Goal: Transaction & Acquisition: Purchase product/service

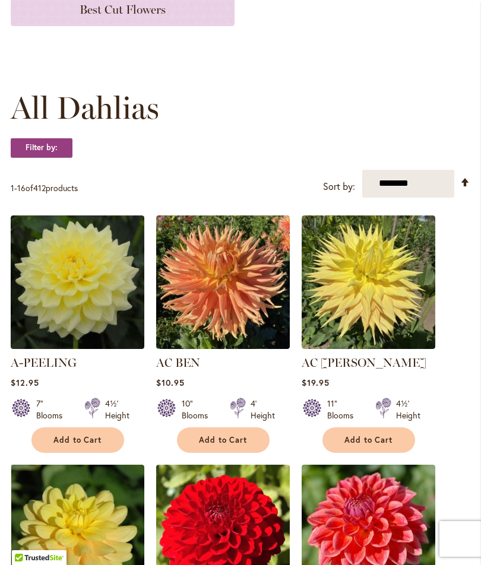
scroll to position [274, 0]
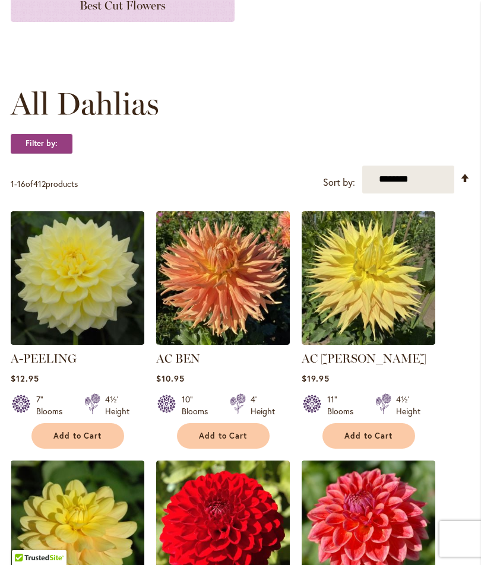
click at [77, 302] on img at bounding box center [78, 278] width 134 height 134
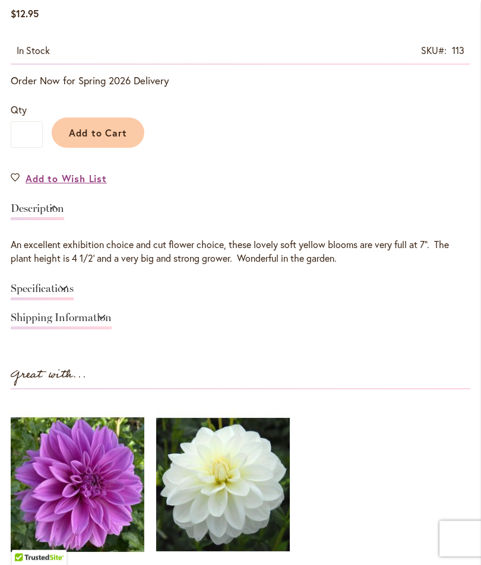
scroll to position [705, 0]
click at [74, 297] on link "Specifications" at bounding box center [42, 291] width 63 height 17
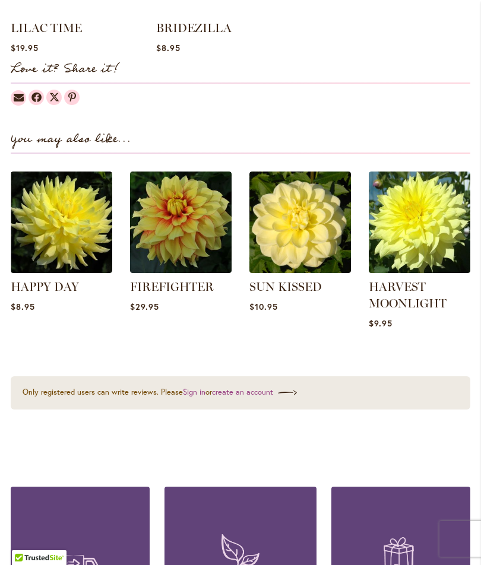
scroll to position [1381, 0]
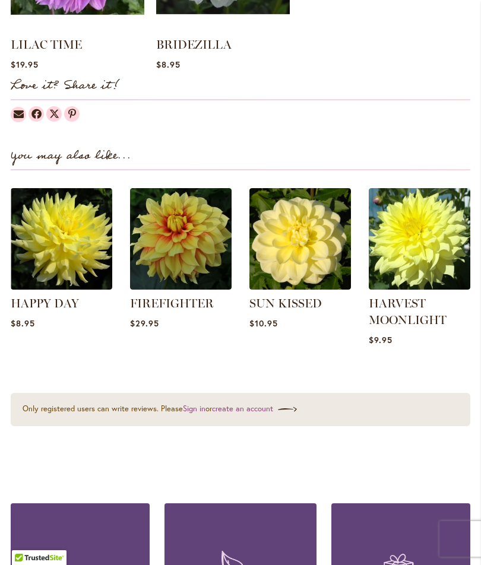
click at [416, 242] on img at bounding box center [420, 239] width 102 height 102
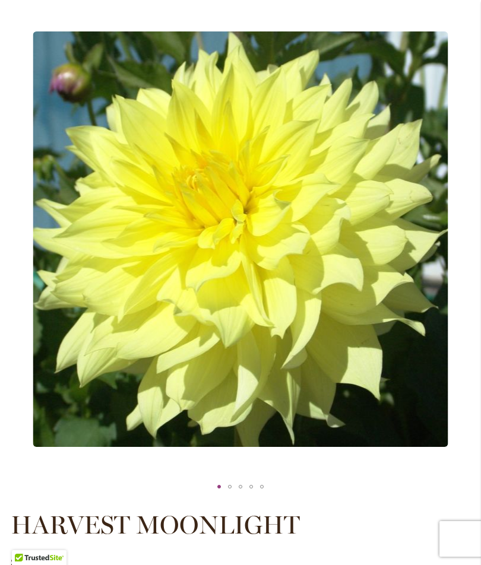
scroll to position [158, 0]
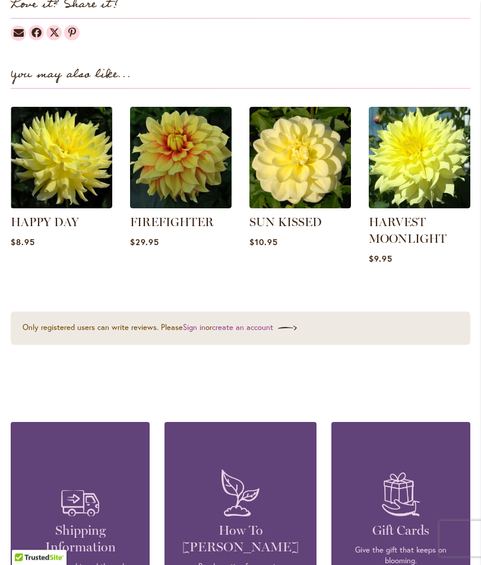
scroll to position [1324, 0]
click at [303, 177] on img at bounding box center [300, 158] width 102 height 102
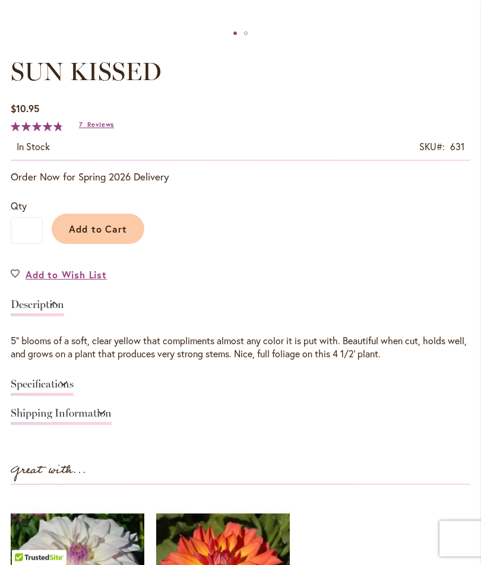
scroll to position [613, 0]
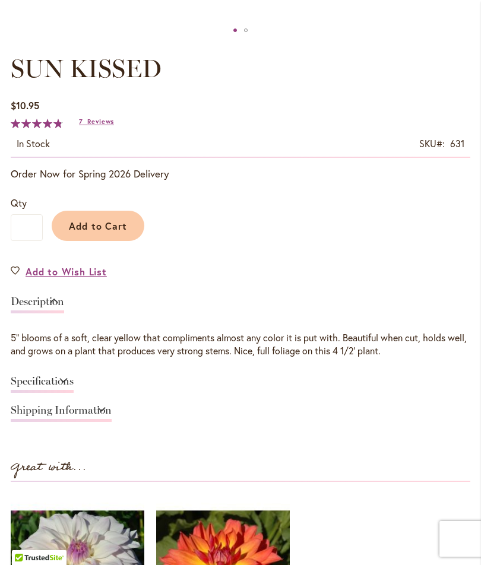
click at [36, 393] on link "Specifications" at bounding box center [42, 384] width 63 height 17
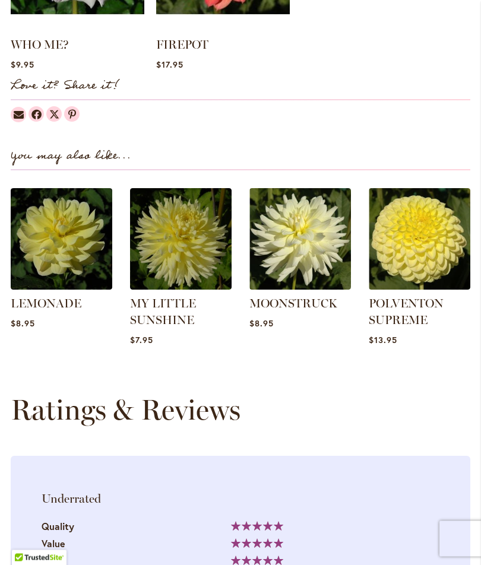
scroll to position [1382, 0]
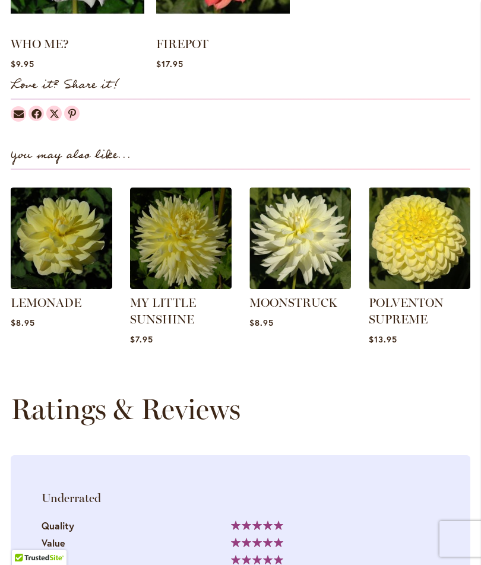
click at [423, 255] on img at bounding box center [420, 239] width 102 height 102
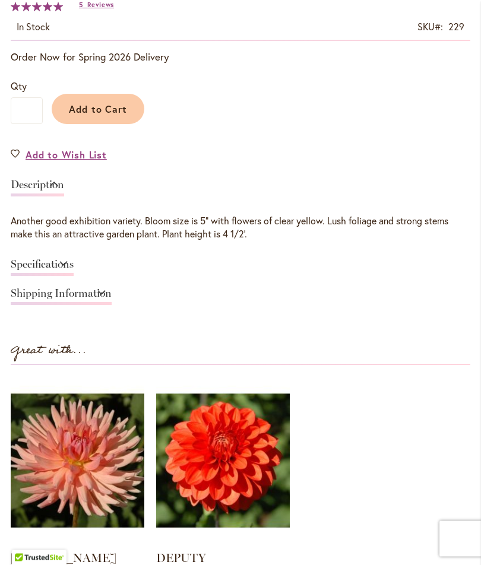
scroll to position [730, 0]
click at [31, 276] on link "Specifications" at bounding box center [42, 267] width 63 height 17
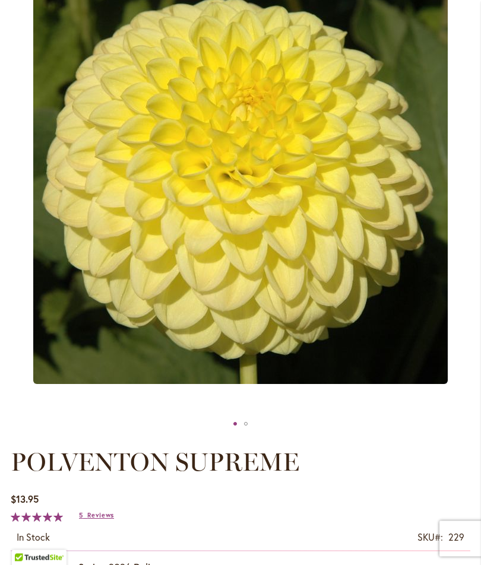
scroll to position [0, 0]
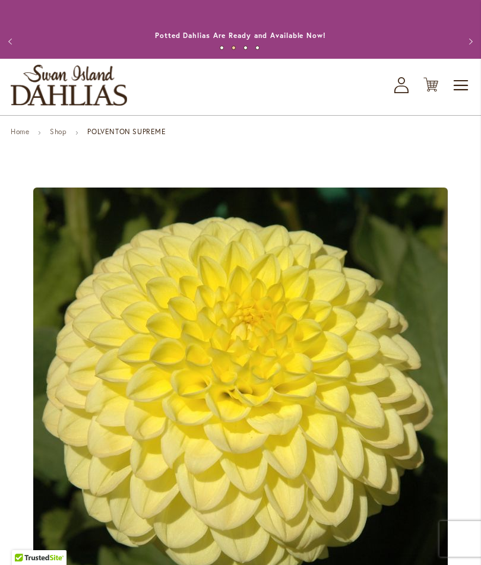
click at [63, 136] on link "Shop" at bounding box center [58, 131] width 17 height 9
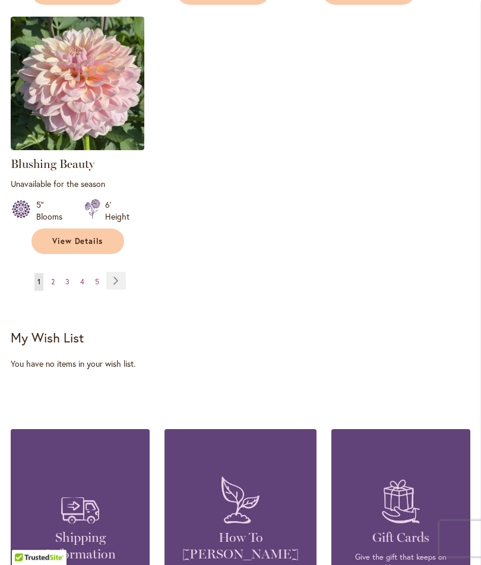
scroll to position [1504, 0]
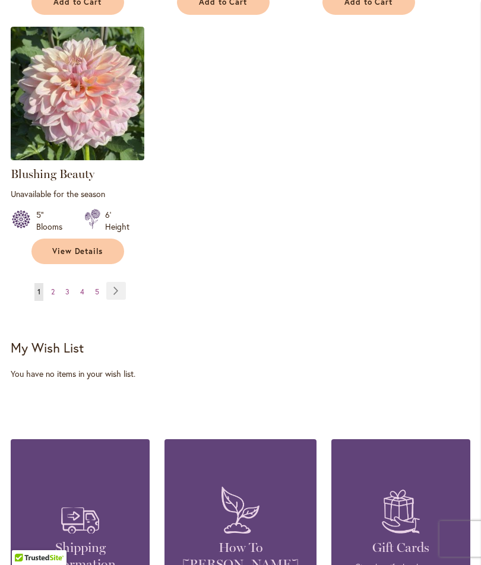
click at [67, 379] on div "My Wish List Last Added Items You have no items in your wish list." at bounding box center [241, 360] width 460 height 40
click at [53, 296] on span "2" at bounding box center [53, 291] width 4 height 9
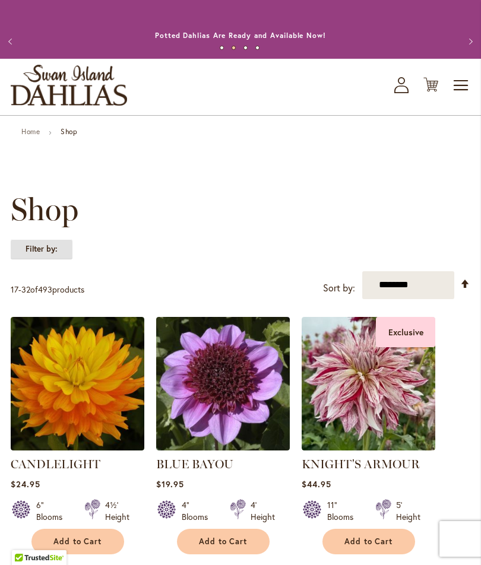
click at [34, 260] on strong "Filter by:" at bounding box center [42, 249] width 62 height 20
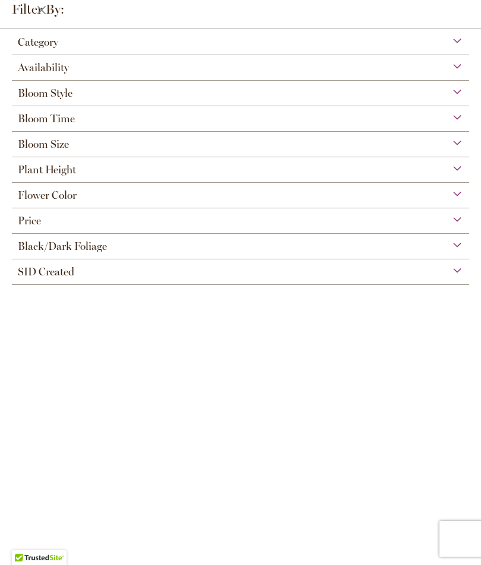
click at [36, 200] on span "Flower Color" at bounding box center [47, 195] width 59 height 13
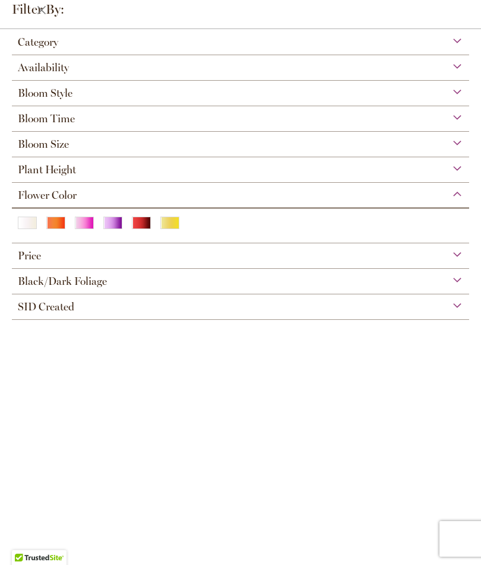
click at [138, 229] on div "Red" at bounding box center [141, 223] width 19 height 12
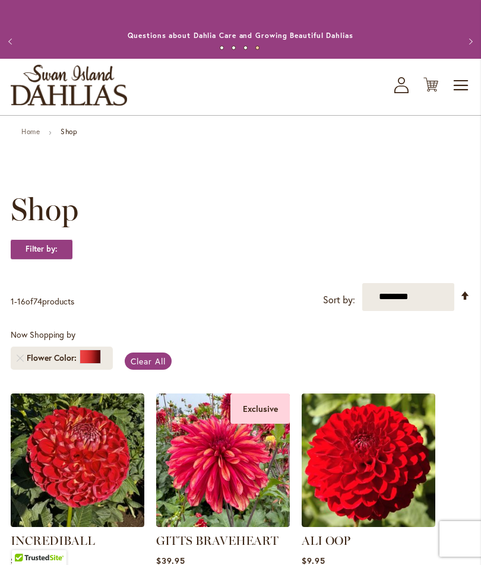
click at [396, 93] on icon "My Account" at bounding box center [401, 85] width 14 height 16
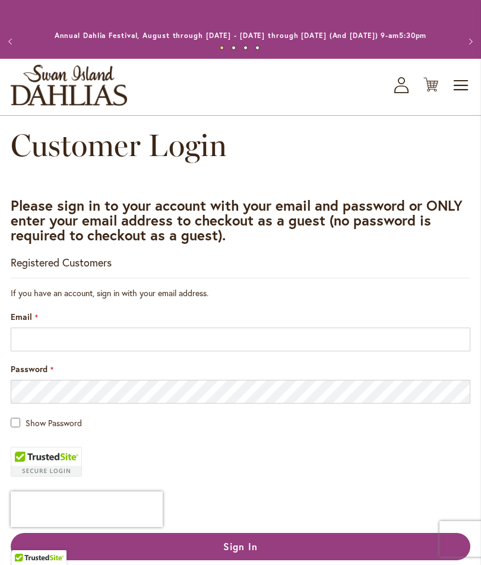
click at [19, 52] on button "Previous" at bounding box center [12, 42] width 24 height 24
click at [464, 97] on span "Toggle Nav" at bounding box center [462, 86] width 18 height 24
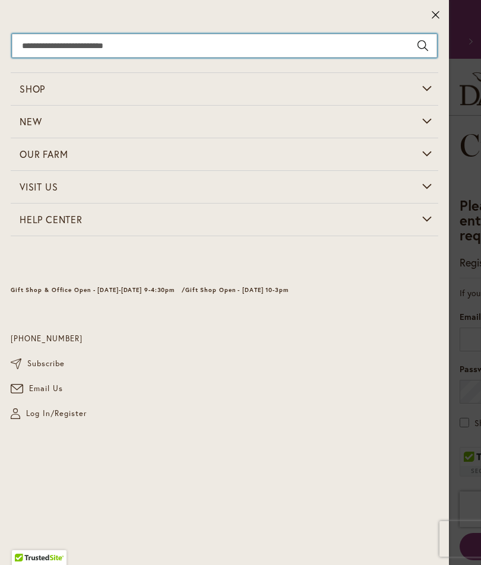
click at [42, 43] on input "Search" at bounding box center [224, 46] width 425 height 24
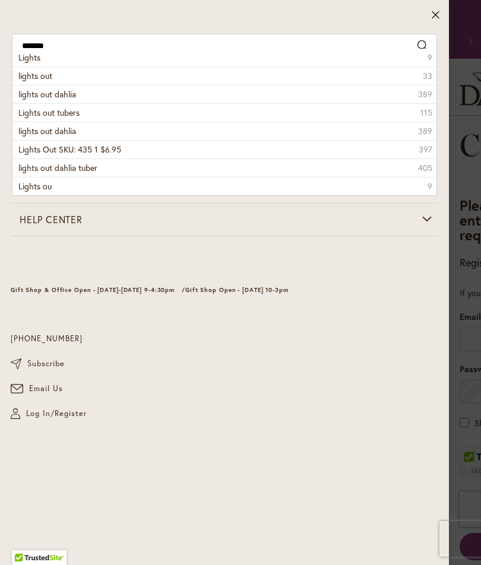
click at [39, 98] on span "lights out dahlia" at bounding box center [47, 93] width 58 height 11
type input "**********"
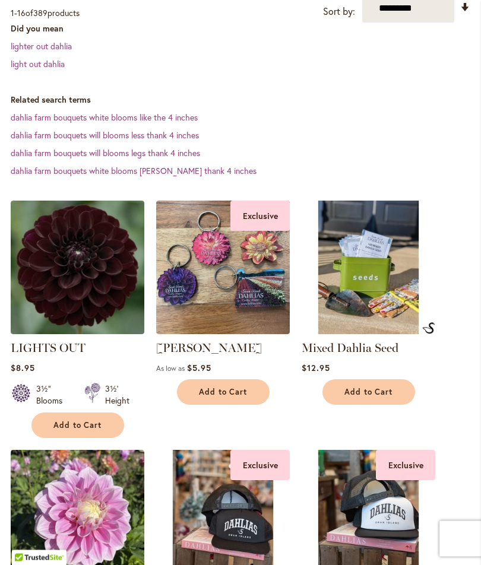
scroll to position [312, 0]
click at [79, 431] on span "Add to Cart" at bounding box center [77, 425] width 49 height 10
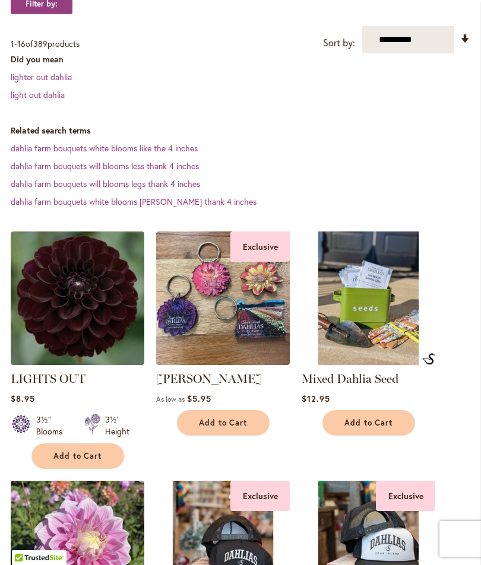
click at [75, 296] on img at bounding box center [78, 299] width 134 height 134
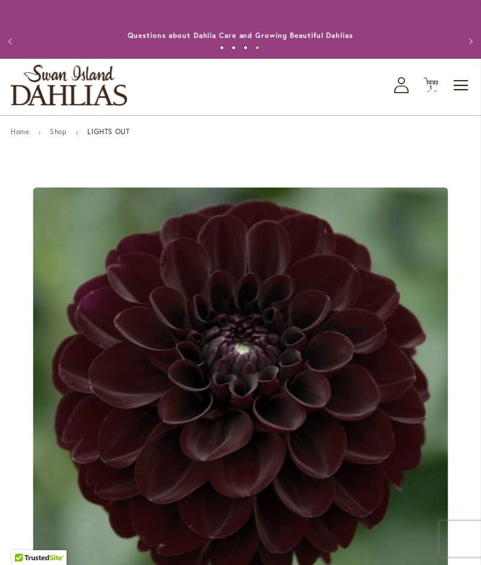
click at [460, 91] on span "Toggle Nav" at bounding box center [462, 86] width 18 height 24
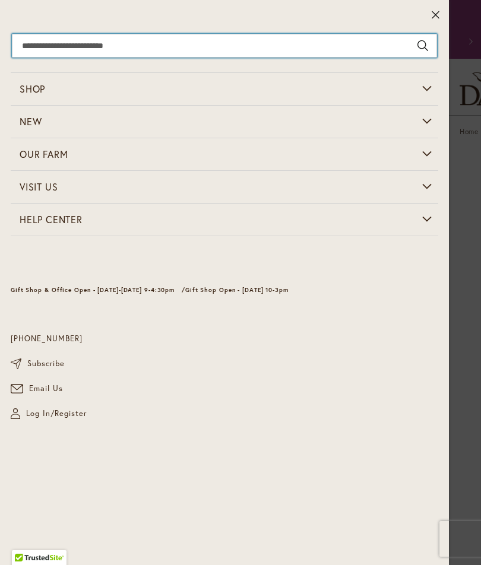
click at [36, 42] on input "Search" at bounding box center [224, 46] width 425 height 24
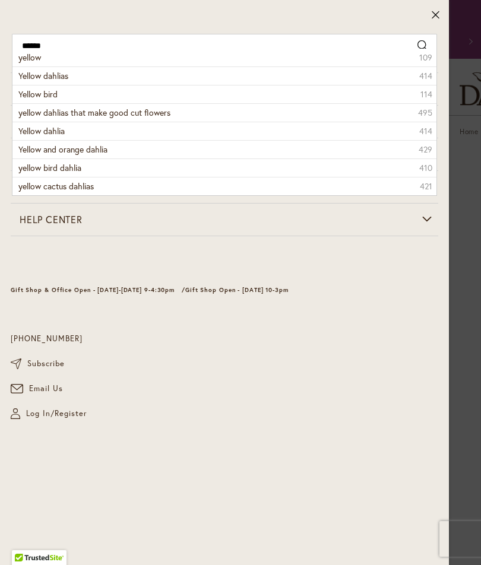
click at [82, 114] on span "yellow dahlias that make good cut flowers" at bounding box center [94, 112] width 152 height 11
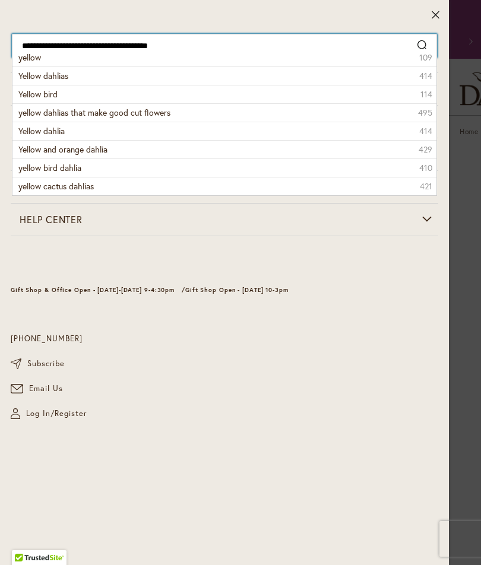
type input "**********"
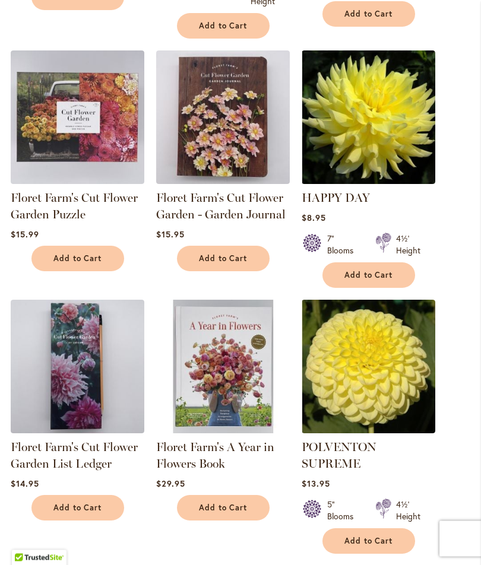
scroll to position [1222, 0]
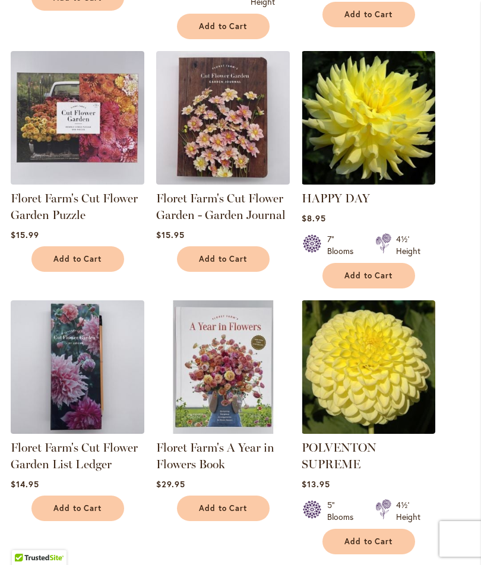
click at [365, 385] on img at bounding box center [369, 368] width 134 height 134
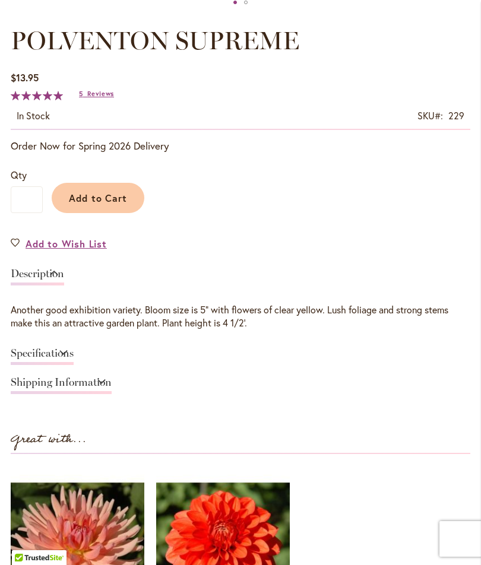
scroll to position [641, 0]
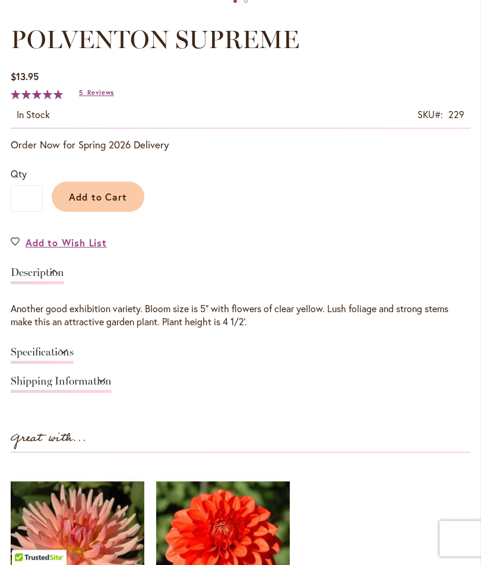
click at [29, 363] on link "Specifications" at bounding box center [42, 355] width 63 height 17
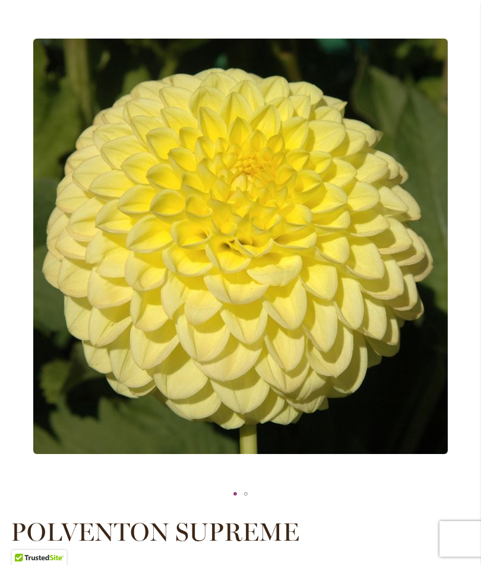
scroll to position [0, 0]
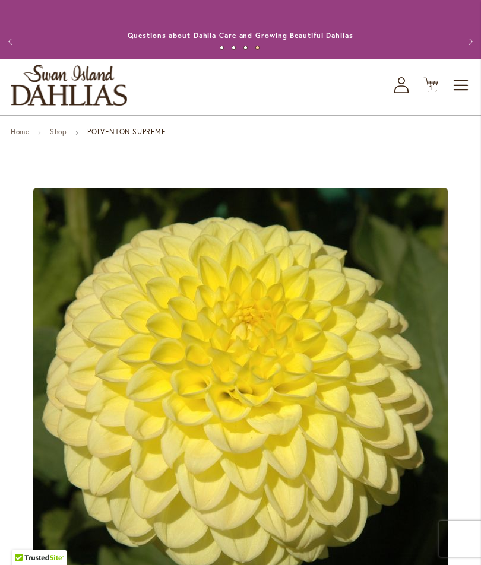
click at [390, 106] on div "Toggle Nav Shop All Shop Dahlia Tubers Collections Fresh Cut Dahlias Gardening …" at bounding box center [240, 87] width 481 height 56
click at [390, 94] on div "Toggle Nav Shop All Shop Dahlia Tubers Collections Fresh Cut Dahlias Gardening …" at bounding box center [240, 87] width 481 height 56
click at [60, 136] on link "Shop" at bounding box center [58, 131] width 17 height 9
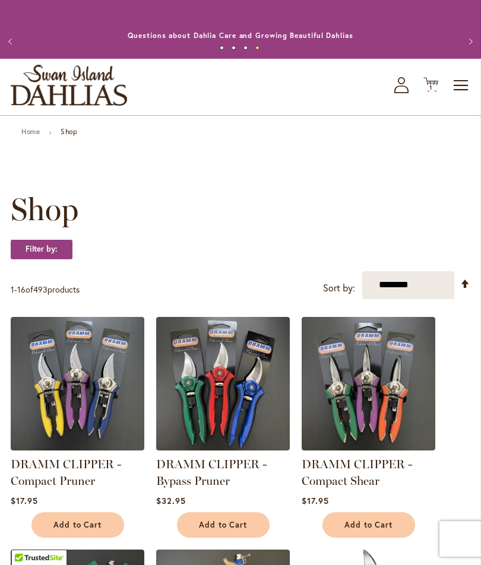
click at [460, 97] on span "Toggle Nav" at bounding box center [462, 86] width 18 height 24
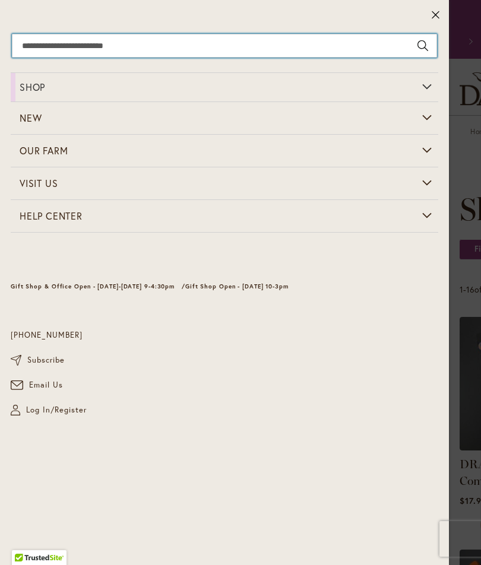
click at [59, 51] on input "Search" at bounding box center [224, 46] width 425 height 24
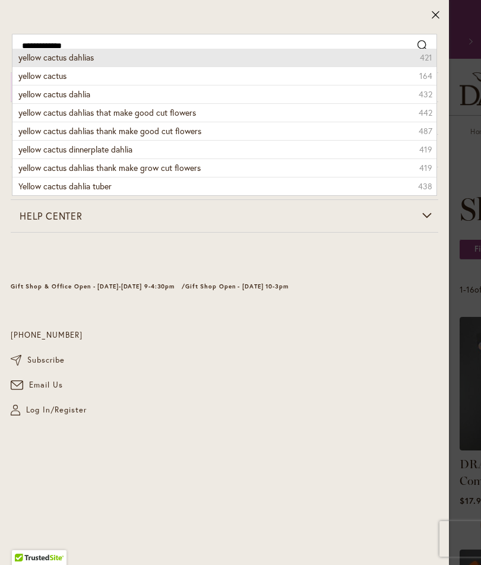
click at [86, 65] on li "yellow cactus dahlias 421" at bounding box center [224, 58] width 424 height 18
type input "**********"
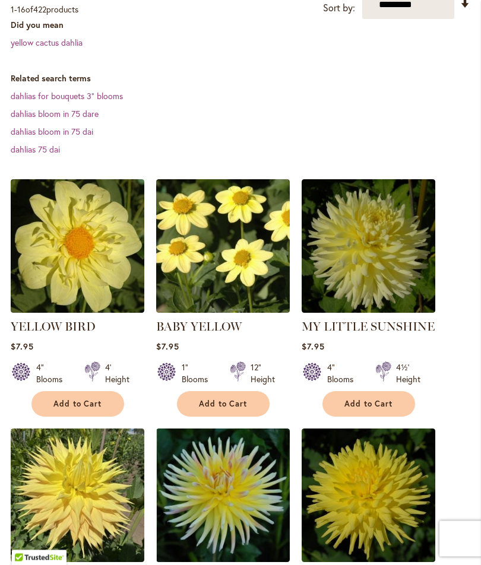
scroll to position [316, 0]
click at [365, 503] on img at bounding box center [369, 496] width 134 height 134
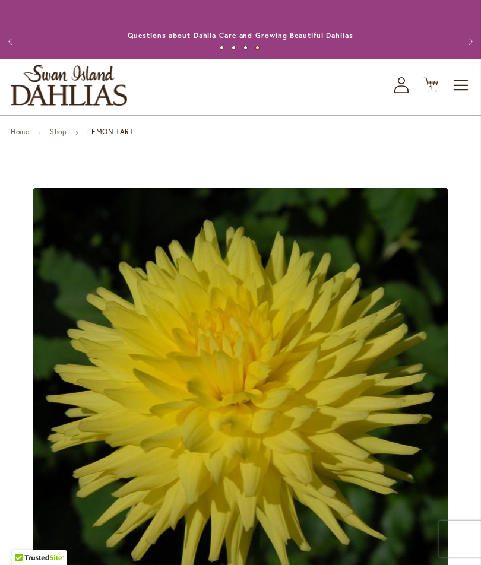
click at [454, 97] on span "Toggle Nav" at bounding box center [462, 86] width 18 height 24
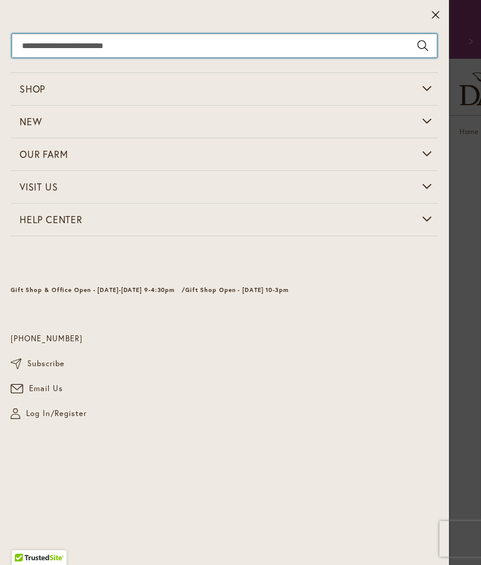
click at [29, 56] on input "Search" at bounding box center [224, 46] width 425 height 24
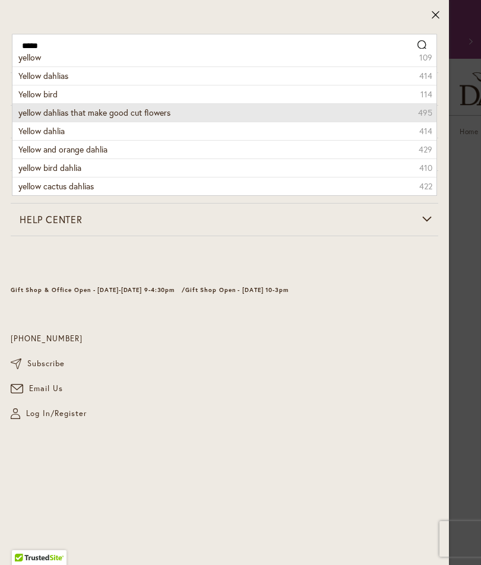
click at [111, 119] on li "yellow dahlias that make good cut flowers 495" at bounding box center [224, 112] width 424 height 18
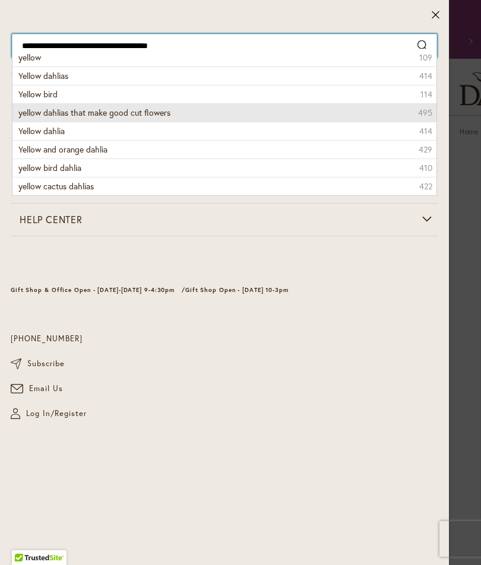
type input "**********"
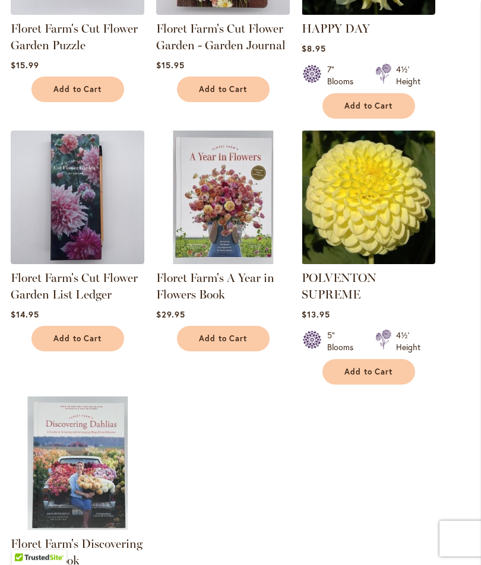
scroll to position [1391, 0]
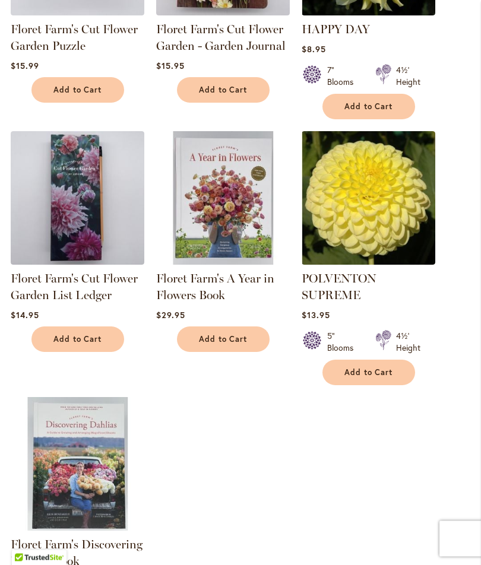
click at [357, 209] on img at bounding box center [369, 199] width 134 height 134
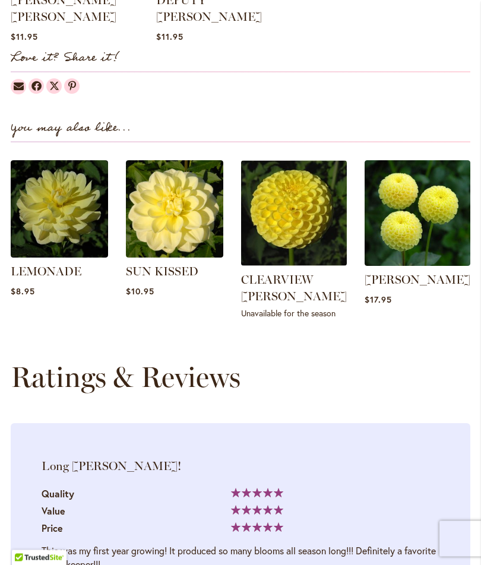
scroll to position [1293, 0]
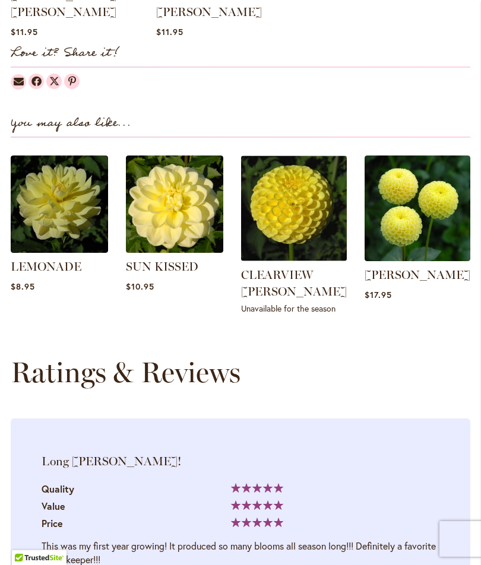
click at [415, 197] on img at bounding box center [418, 209] width 106 height 106
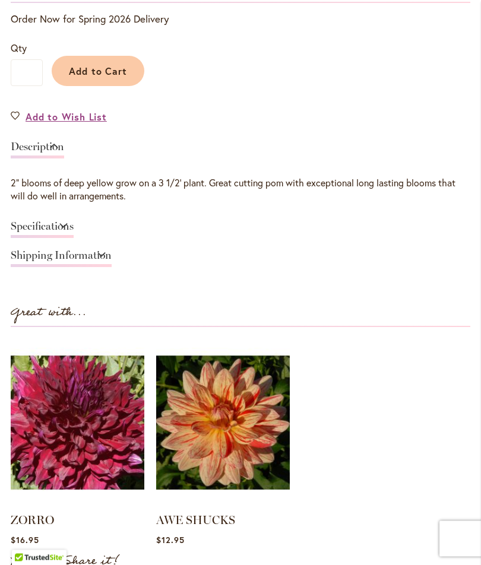
scroll to position [768, 0]
click at [42, 233] on link "Specifications" at bounding box center [42, 229] width 63 height 17
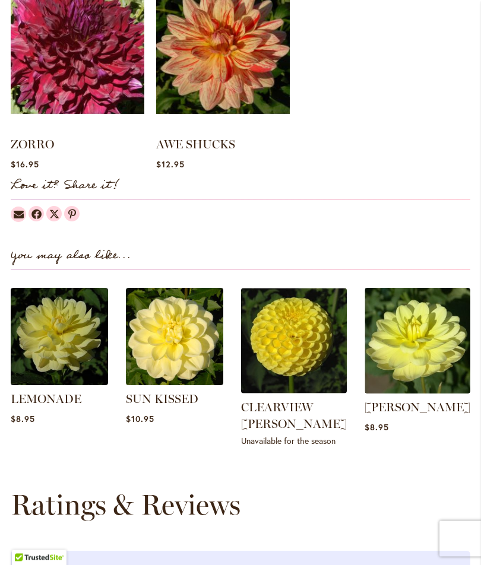
scroll to position [1282, 0]
click at [301, 342] on img at bounding box center [294, 341] width 106 height 106
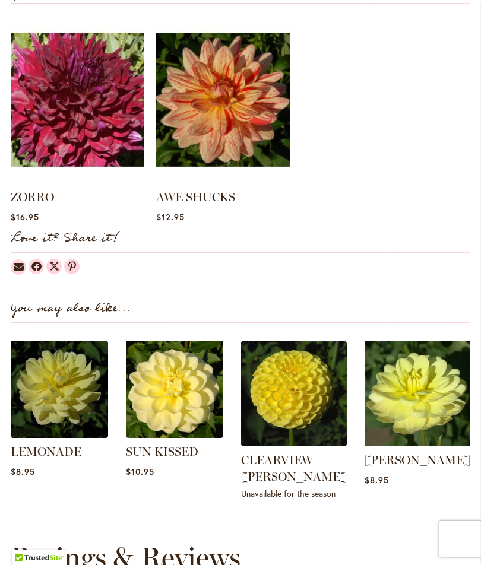
scroll to position [1090, 0]
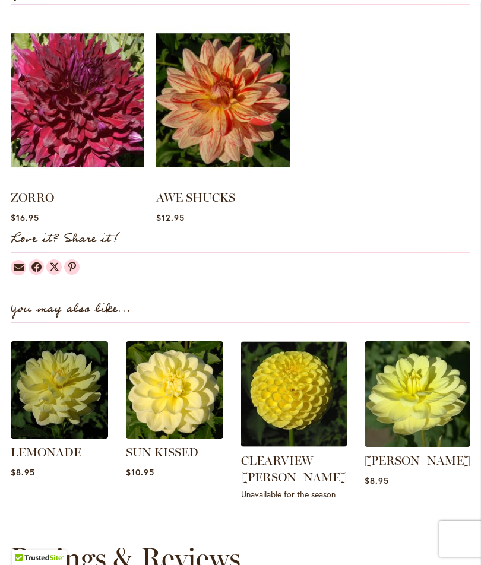
click at [173, 405] on img at bounding box center [174, 389] width 97 height 97
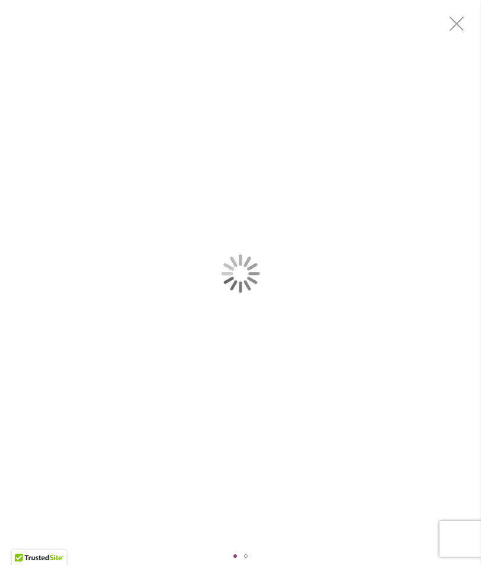
click at [229, 454] on div "SUN KISSED" at bounding box center [240, 274] width 481 height 548
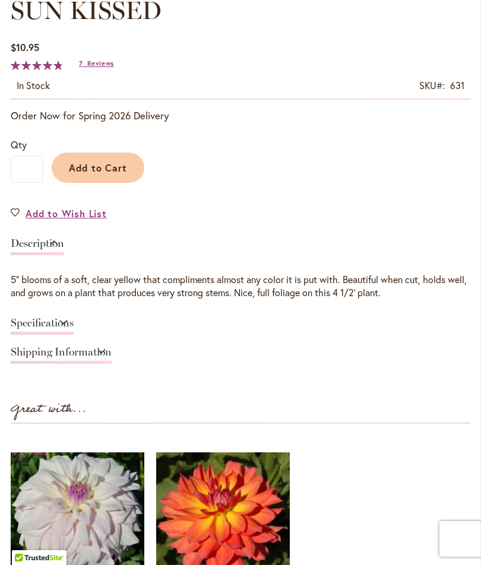
scroll to position [672, 0]
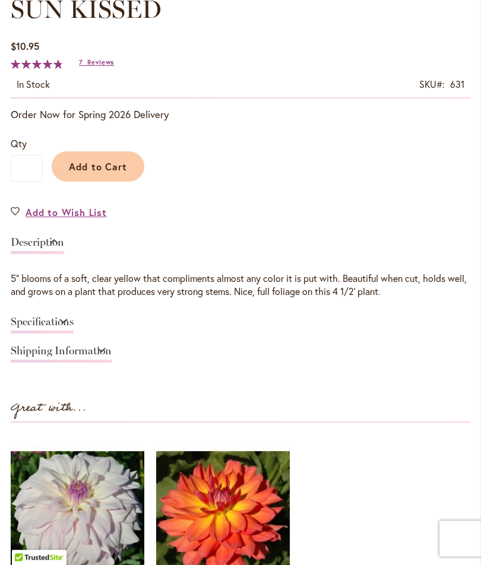
click at [96, 173] on span "Add to Cart" at bounding box center [98, 167] width 59 height 12
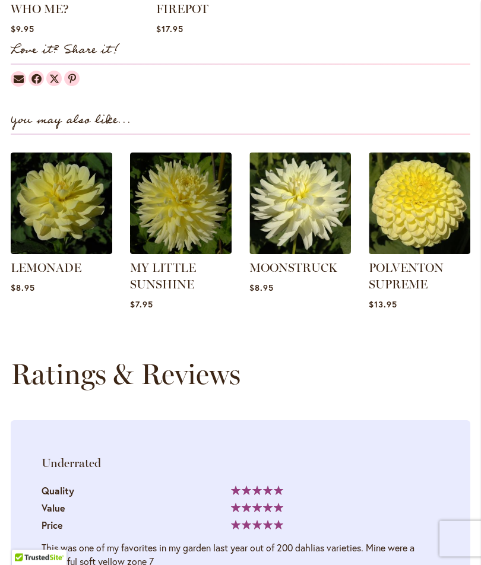
scroll to position [1310, 0]
click at [179, 212] on img at bounding box center [181, 204] width 102 height 102
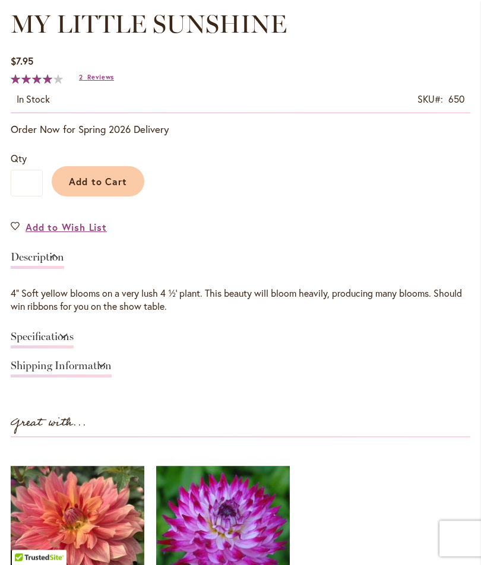
scroll to position [657, 0]
click at [36, 347] on link "Specifications" at bounding box center [42, 339] width 63 height 17
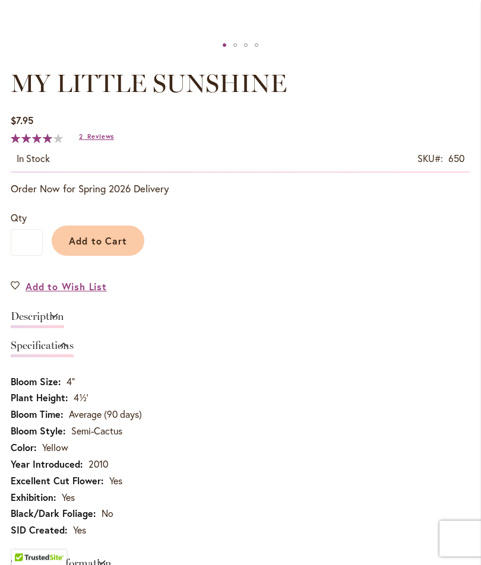
scroll to position [594, 0]
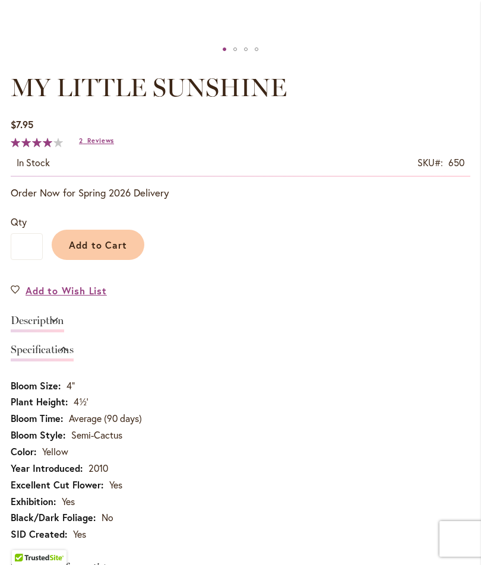
click at [86, 251] on span "Add to Cart" at bounding box center [98, 245] width 59 height 12
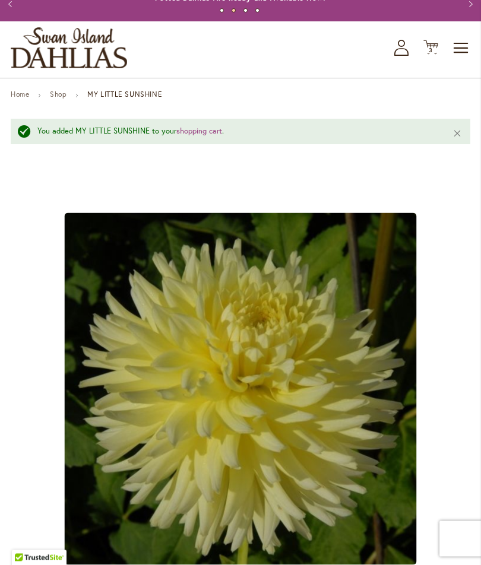
scroll to position [0, 0]
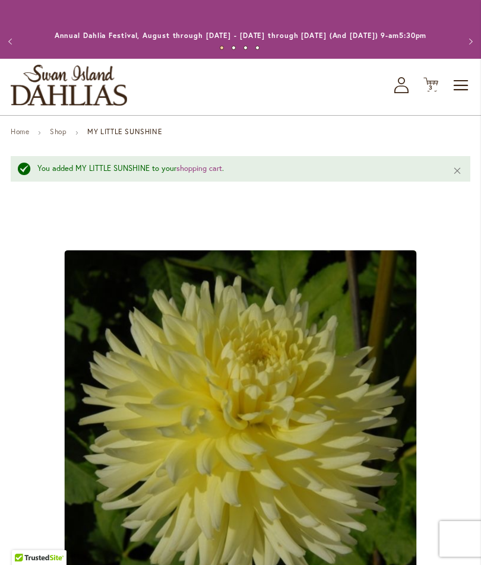
click at [430, 91] on span "3" at bounding box center [431, 88] width 4 height 8
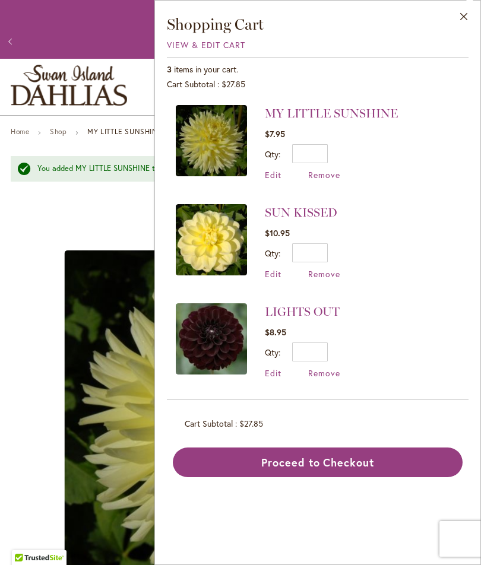
click at [285, 465] on button "Proceed to Checkout" at bounding box center [318, 463] width 290 height 30
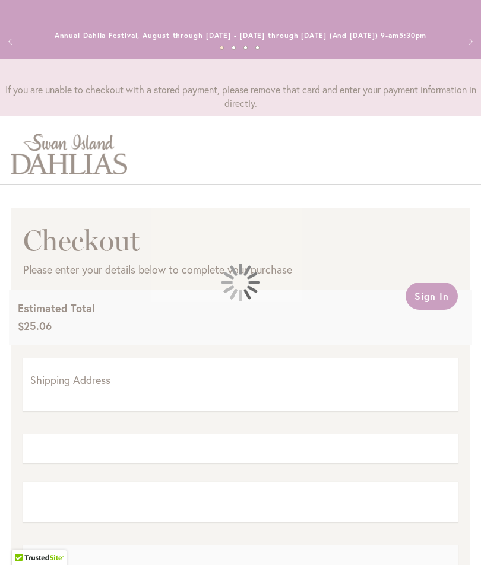
select select "**"
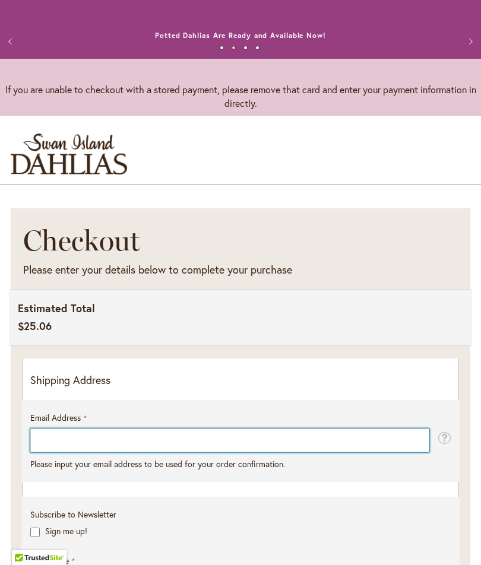
click at [99, 444] on input "Email Address" at bounding box center [229, 441] width 399 height 24
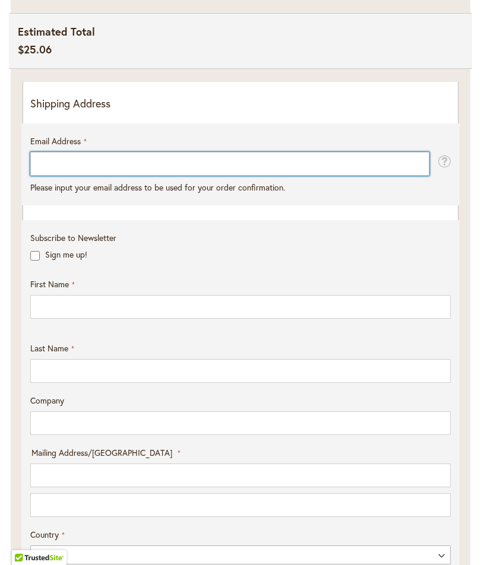
scroll to position [276, 0]
type input "**********"
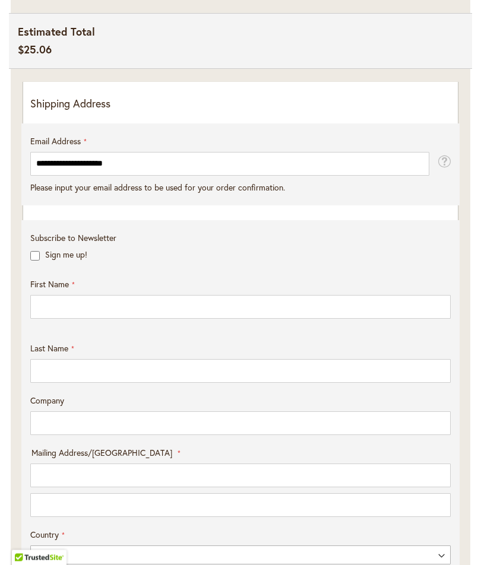
scroll to position [277, 0]
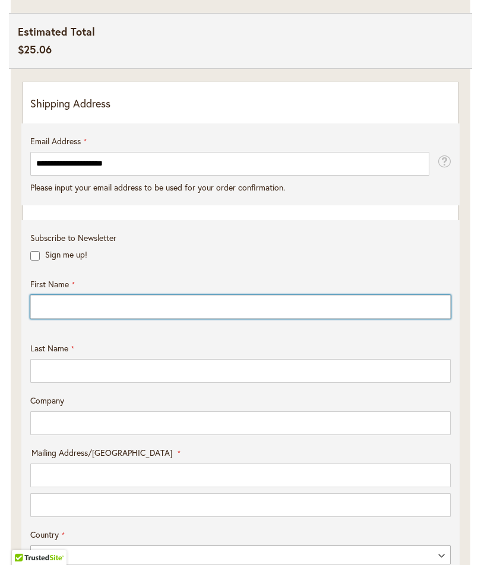
click at [72, 319] on input "First Name" at bounding box center [240, 307] width 420 height 24
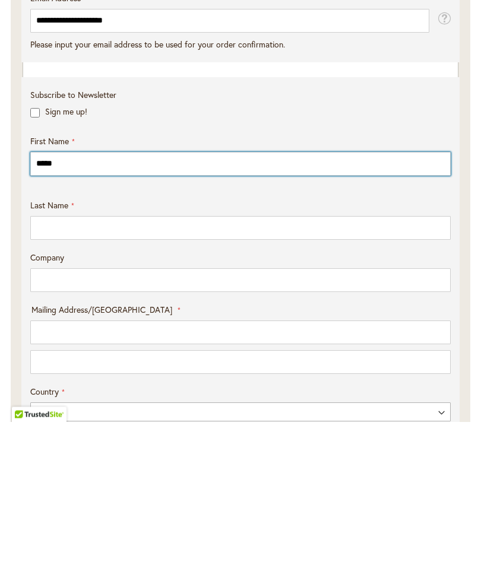
type input "*****"
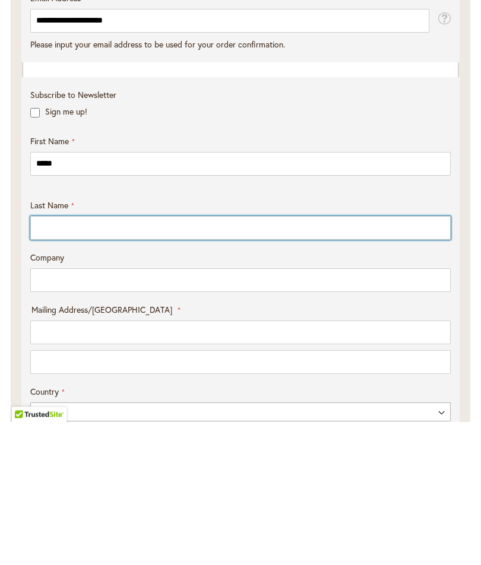
click at [37, 360] on input "Last Name" at bounding box center [240, 372] width 420 height 24
type input "****"
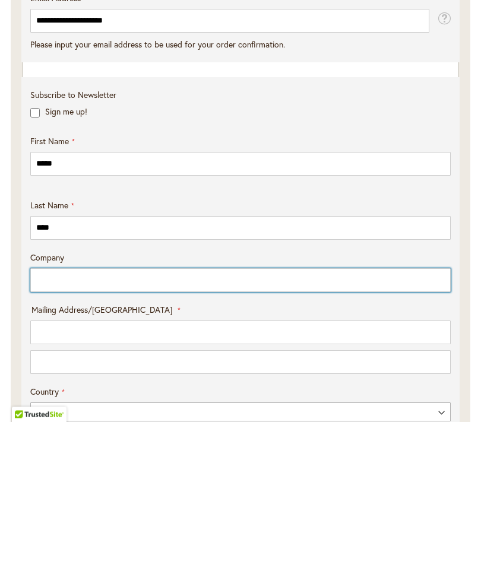
click at [42, 412] on input "Company" at bounding box center [240, 424] width 420 height 24
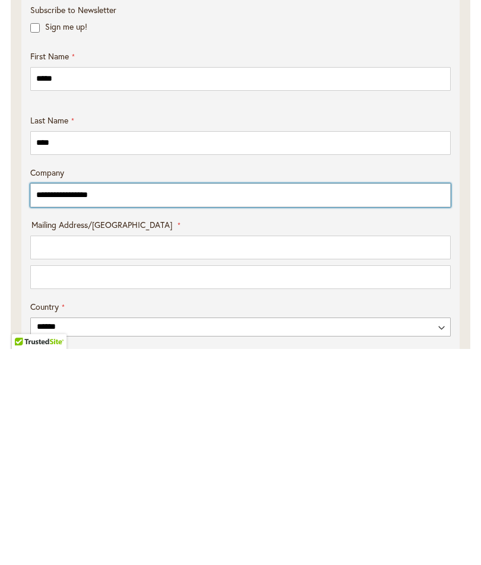
scroll to position [292, 0]
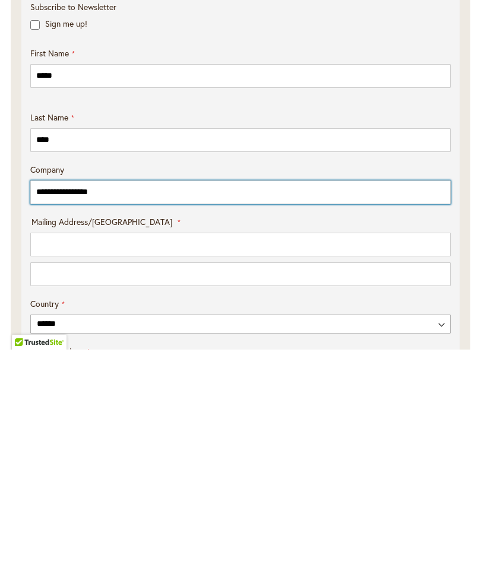
click at [169, 396] on input "**********" at bounding box center [240, 408] width 420 height 24
type input "*"
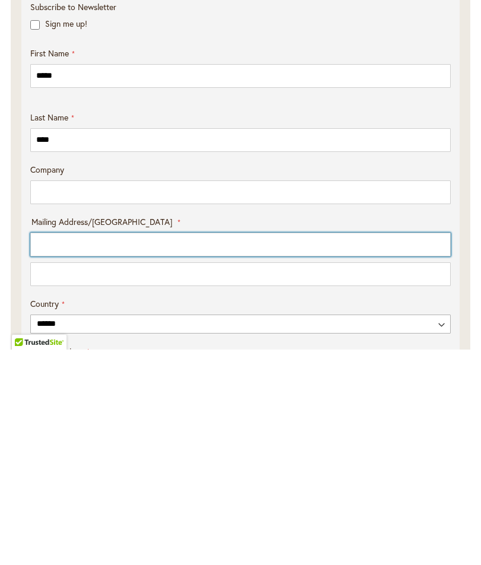
click at [49, 448] on input "Mailing Address/PO BOX: Line 1" at bounding box center [240, 460] width 420 height 24
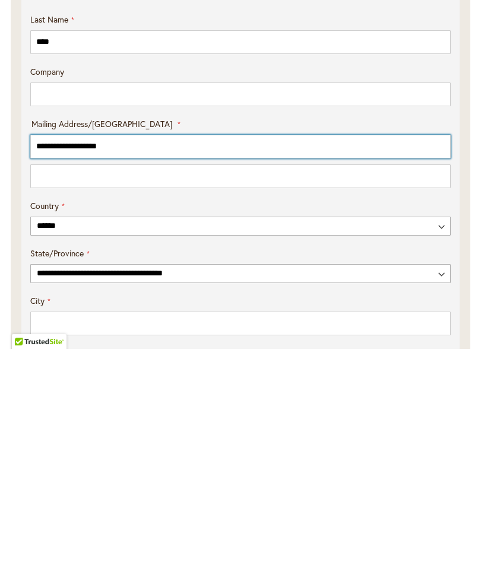
scroll to position [400, 0]
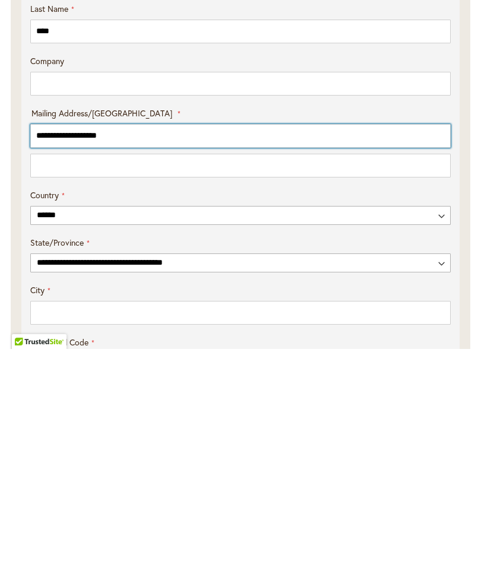
type input "**********"
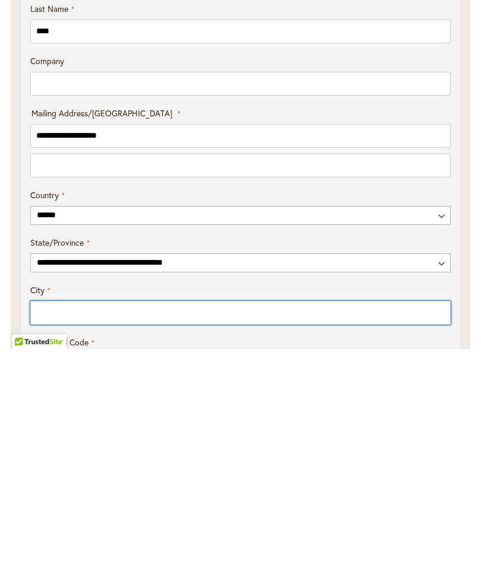
click at [53, 517] on input "City" at bounding box center [240, 529] width 420 height 24
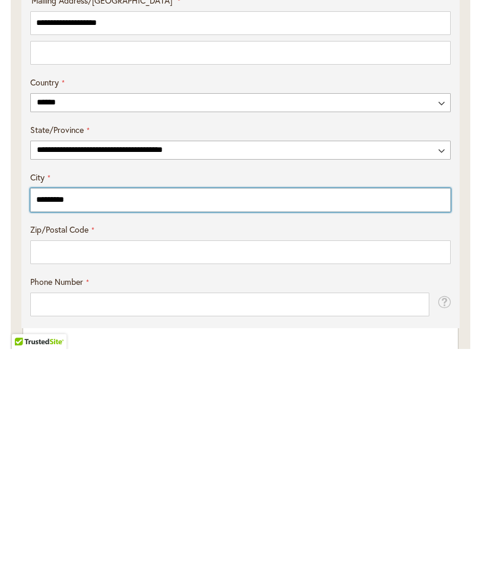
scroll to position [530, 0]
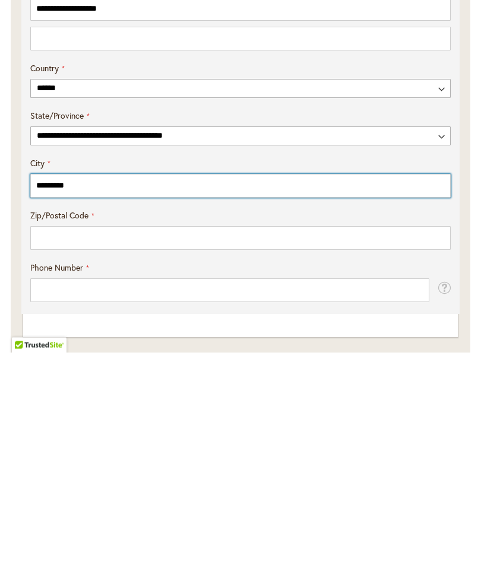
type input "********"
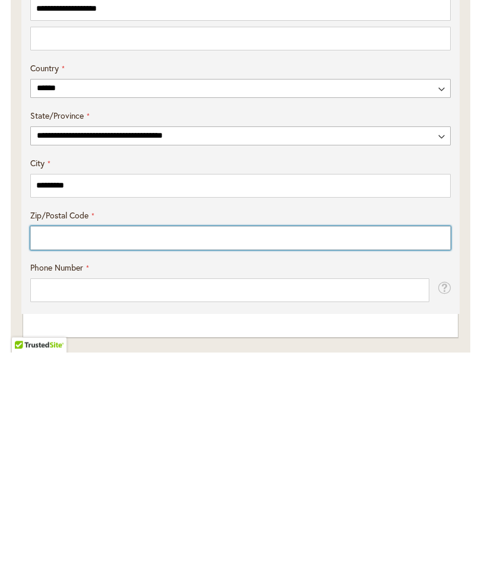
click at [50, 439] on input "Zip/Postal Code" at bounding box center [240, 451] width 420 height 24
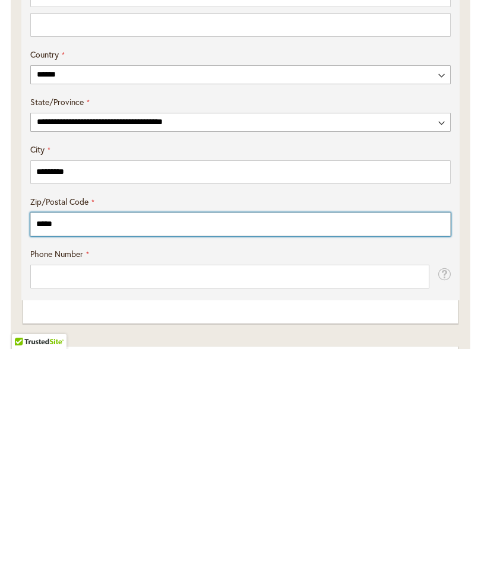
scroll to position [549, 0]
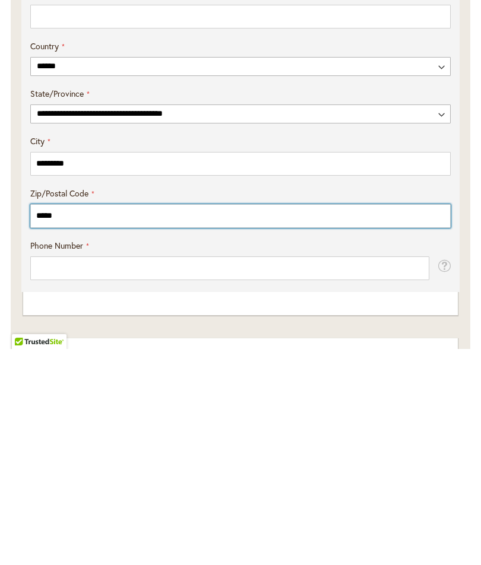
type input "*****"
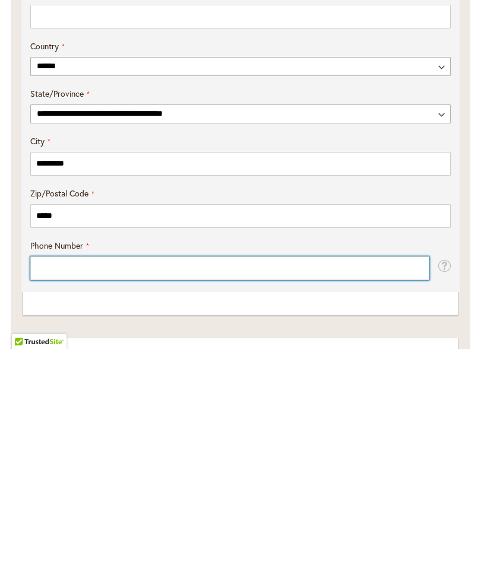
click at [49, 473] on input "Phone Number" at bounding box center [229, 485] width 399 height 24
type input "***"
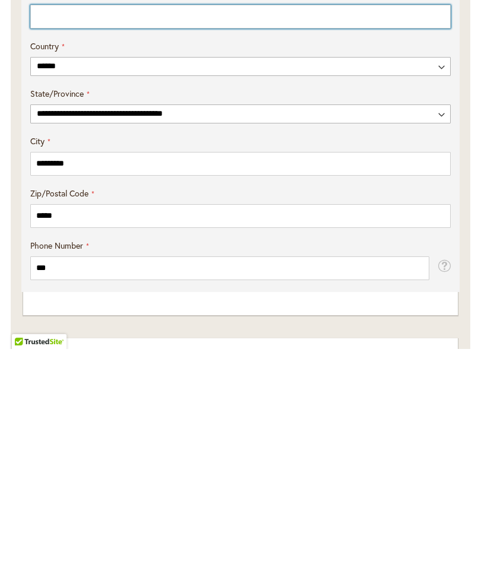
type input "**********"
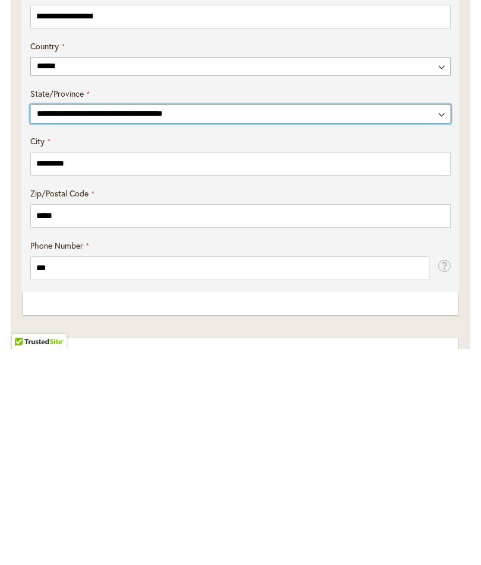
select select "**"
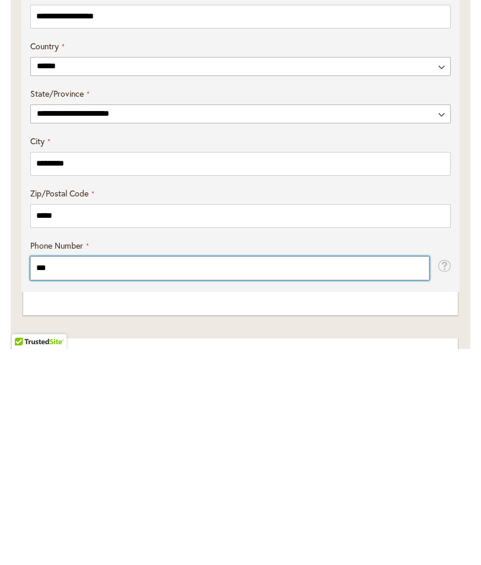
type input "**********"
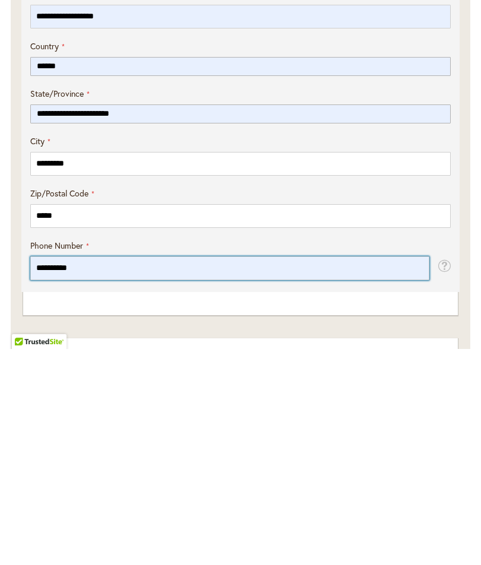
scroll to position [766, 0]
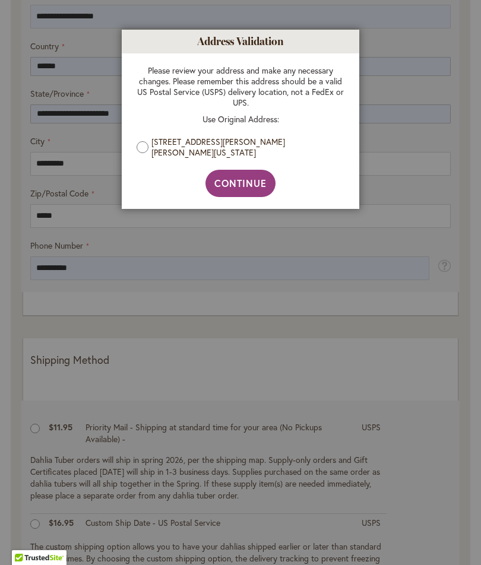
click at [237, 189] on span "Continue" at bounding box center [240, 183] width 53 height 12
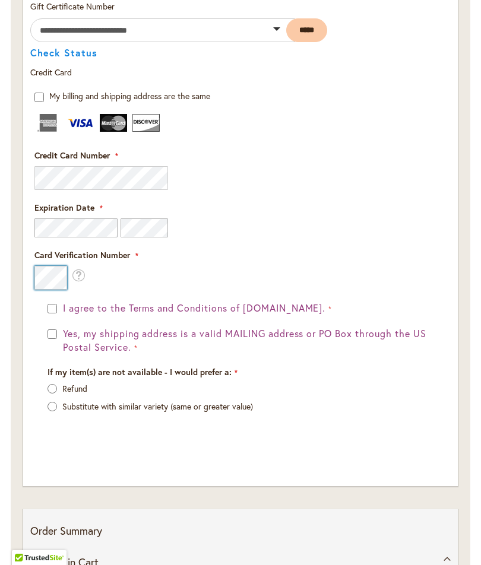
scroll to position [1535, 0]
click at [55, 353] on div "Yes, my shipping address is a valid MAILING address or PO Box through the US Po…" at bounding box center [241, 341] width 386 height 27
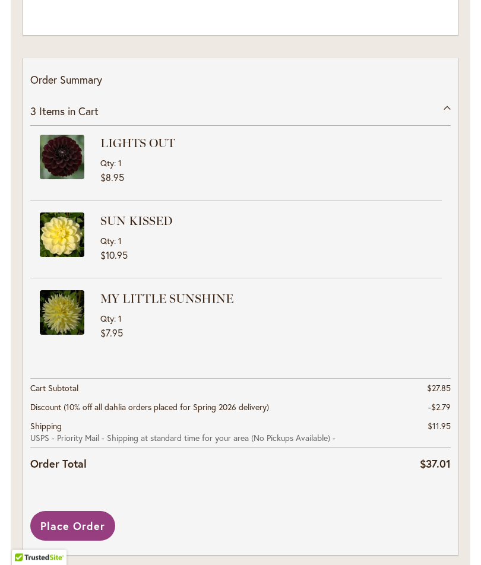
scroll to position [1995, 0]
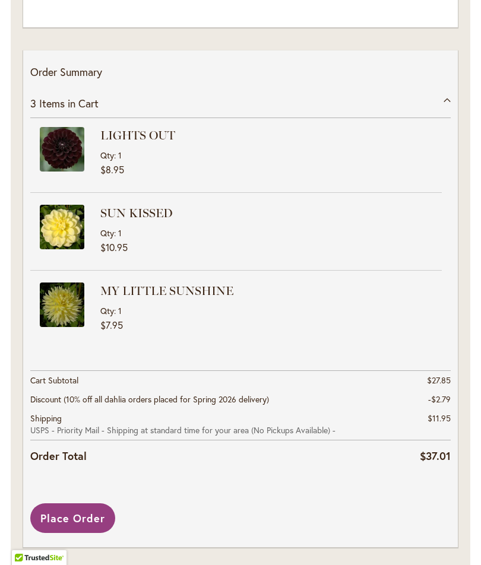
click at [60, 526] on span "Place Order" at bounding box center [72, 518] width 65 height 14
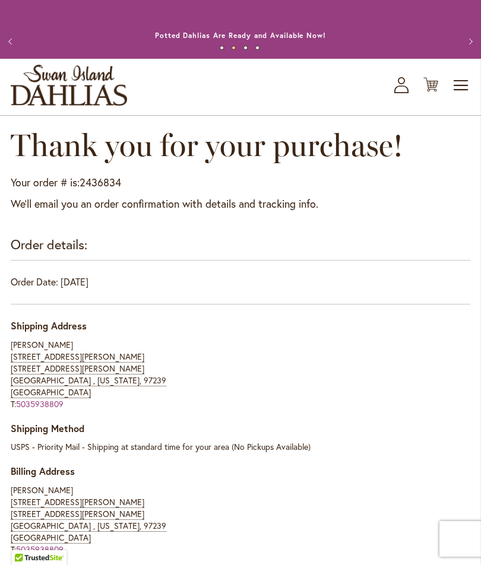
click at [456, 97] on span "Toggle Nav" at bounding box center [462, 86] width 18 height 24
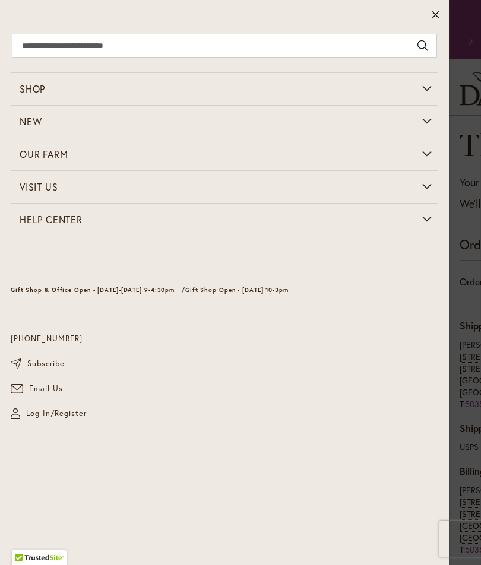
click at [433, 13] on icon at bounding box center [435, 15] width 9 height 12
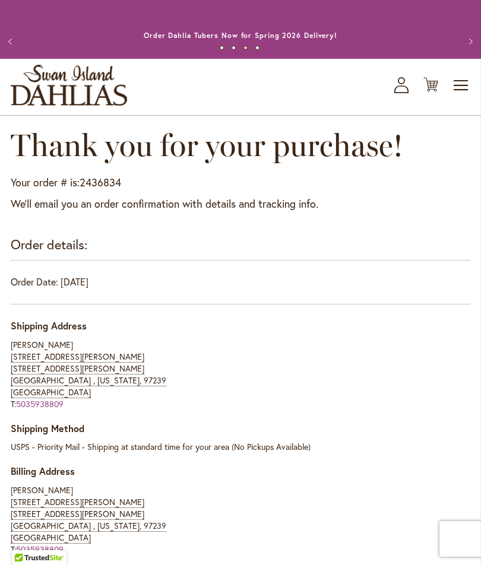
click at [460, 97] on span "Toggle Nav" at bounding box center [462, 86] width 18 height 24
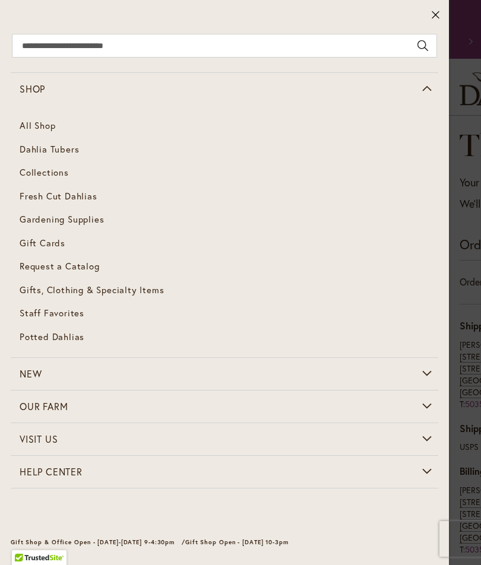
click at [37, 178] on span "Collections" at bounding box center [44, 172] width 49 height 12
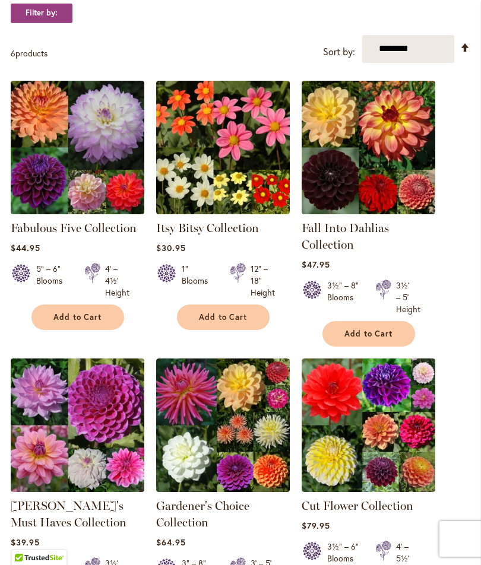
scroll to position [205, 0]
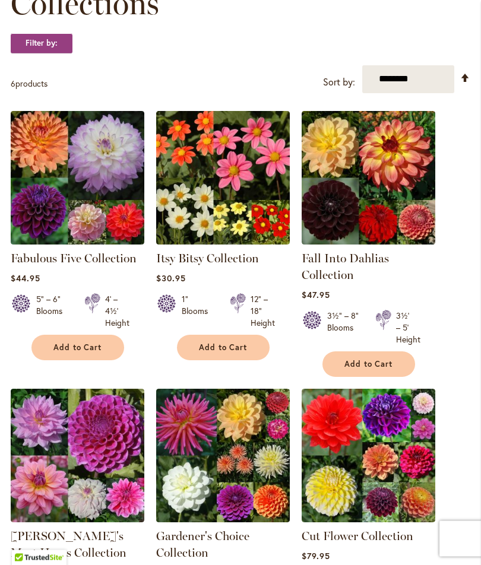
click at [324, 210] on img at bounding box center [369, 179] width 134 height 134
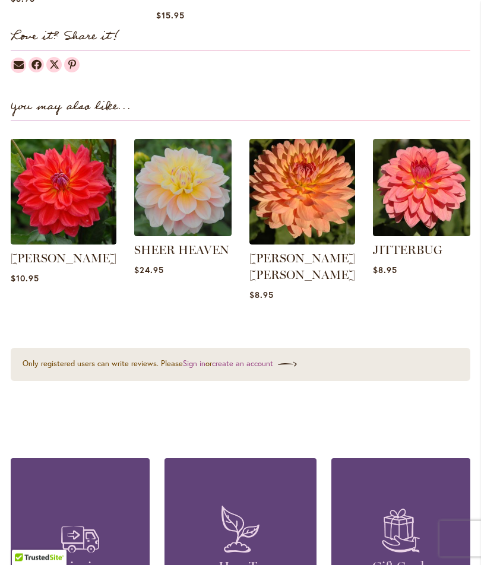
scroll to position [1697, 0]
click at [55, 203] on img at bounding box center [64, 192] width 106 height 106
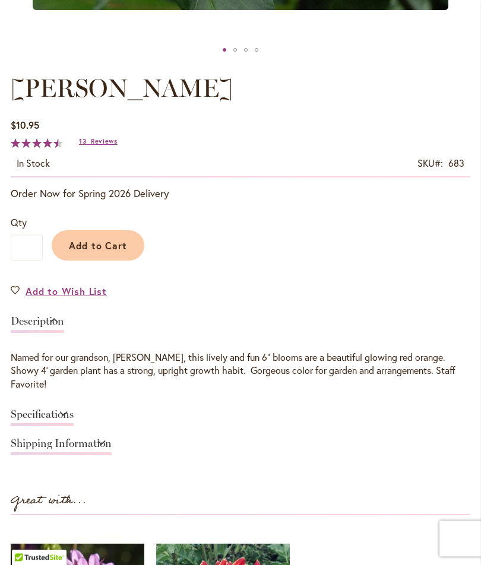
scroll to position [593, 0]
click at [33, 409] on link "Specifications" at bounding box center [42, 417] width 63 height 17
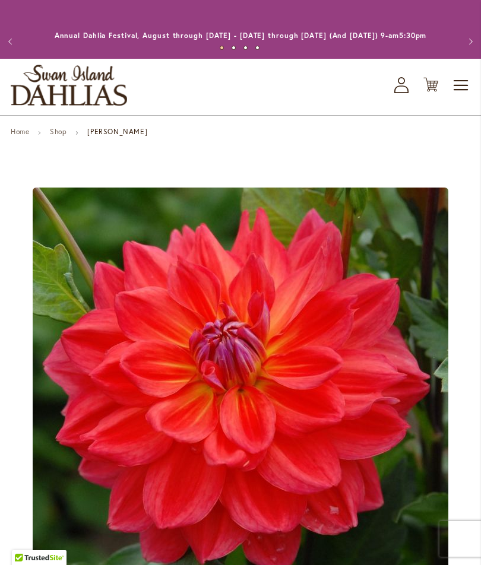
scroll to position [168, 0]
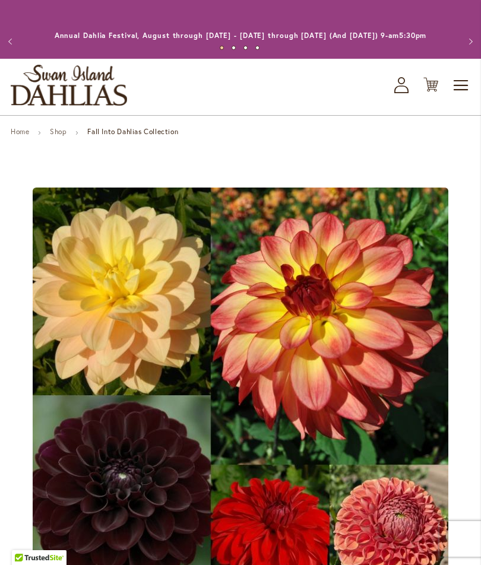
click at [11, 136] on link "Home" at bounding box center [20, 131] width 18 height 9
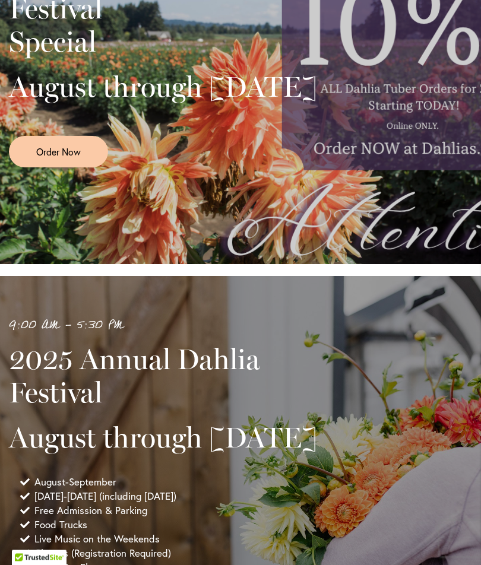
scroll to position [296, 0]
click at [371, 111] on div "Festival Special August through September 28th Order Now" at bounding box center [240, 76] width 463 height 297
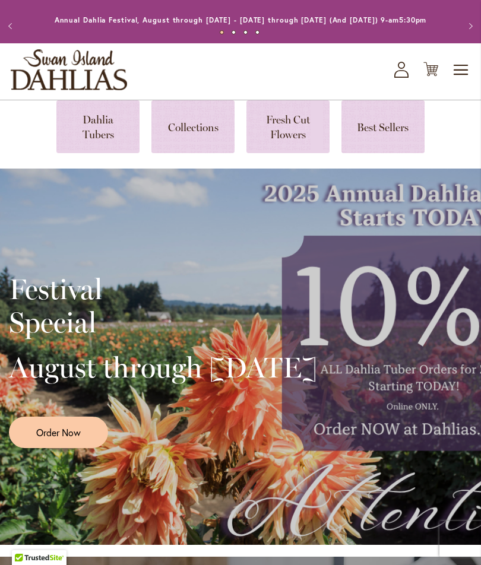
scroll to position [0, 0]
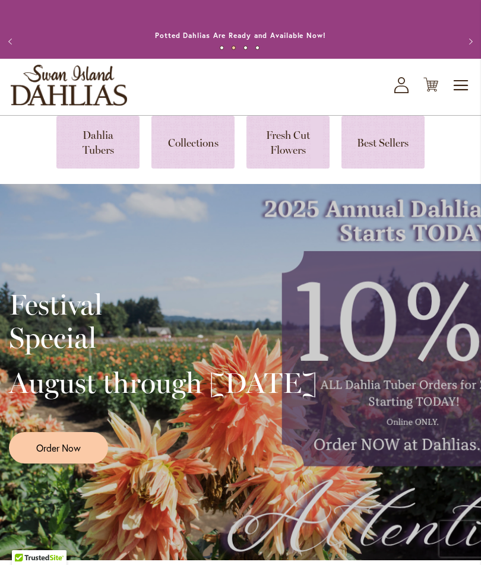
click at [396, 93] on icon "My Account" at bounding box center [401, 85] width 14 height 16
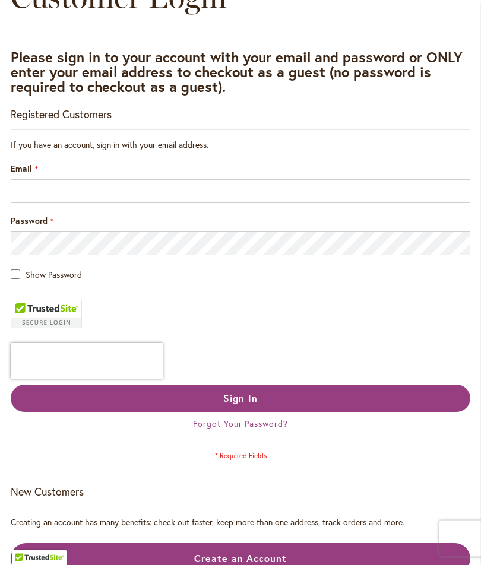
scroll to position [148, 0]
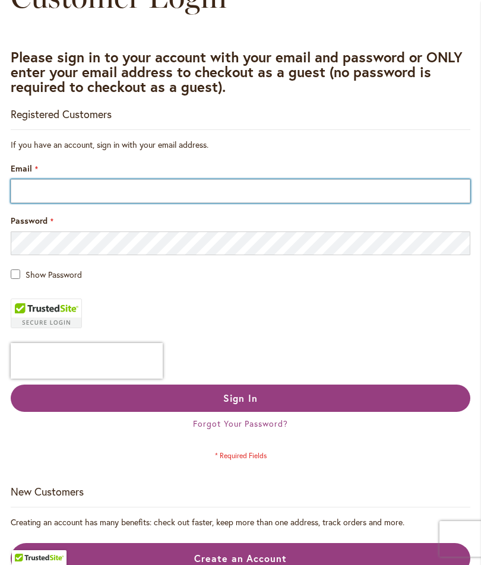
click at [80, 203] on input "Email" at bounding box center [241, 191] width 460 height 24
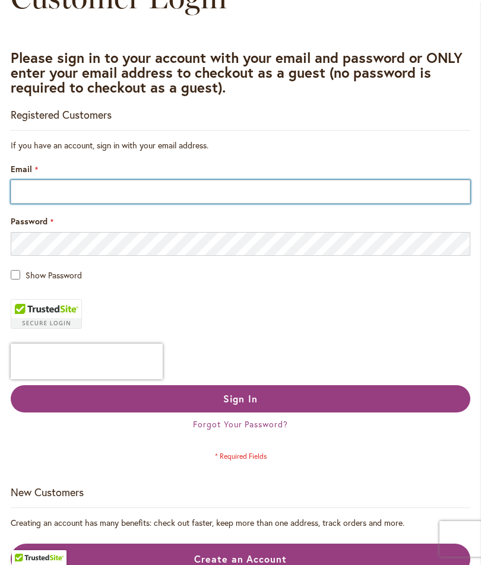
type input "**********"
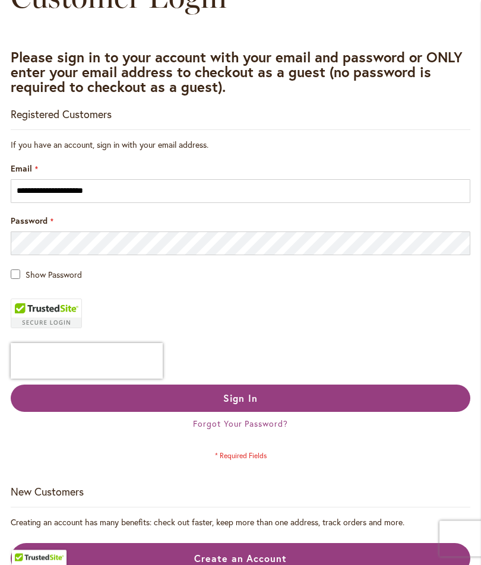
scroll to position [148, 0]
click at [12, 294] on fieldset "**********" at bounding box center [241, 300] width 460 height 322
click at [11, 295] on fieldset "**********" at bounding box center [241, 300] width 460 height 322
click at [224, 404] on span "Sign In" at bounding box center [240, 398] width 34 height 12
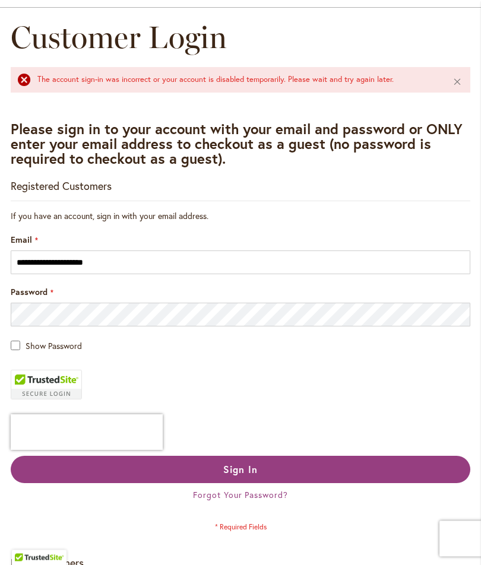
scroll to position [108, 0]
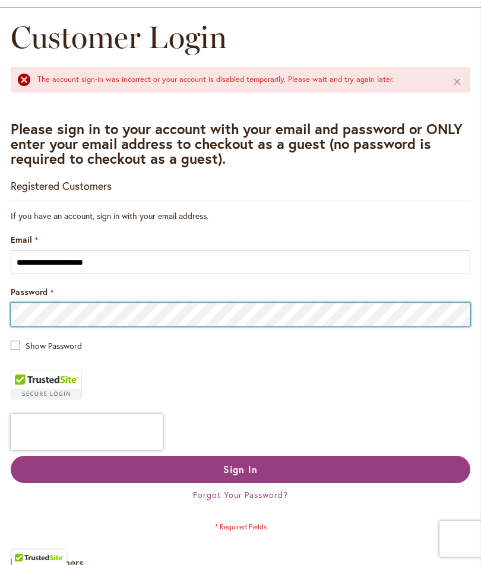
click at [241, 482] on button "Sign In" at bounding box center [241, 469] width 460 height 27
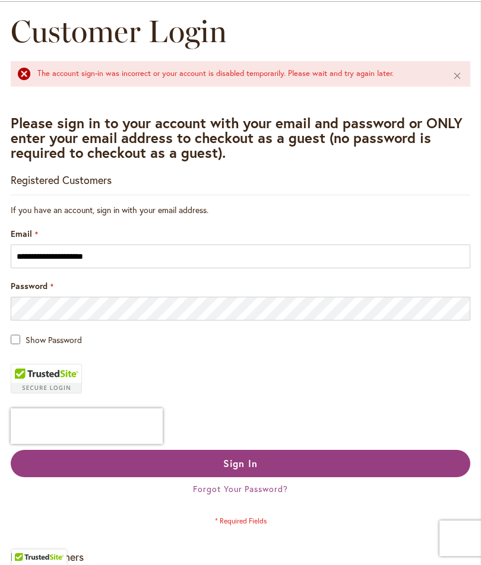
scroll to position [114, 0]
click at [236, 411] on fieldset "**********" at bounding box center [241, 365] width 460 height 322
click at [214, 495] on span "Forgot Your Password?" at bounding box center [240, 488] width 95 height 11
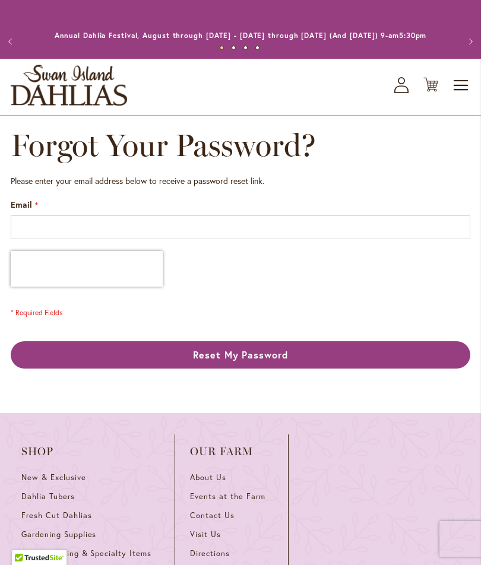
click at [230, 361] on span "Reset My Password" at bounding box center [241, 355] width 96 height 12
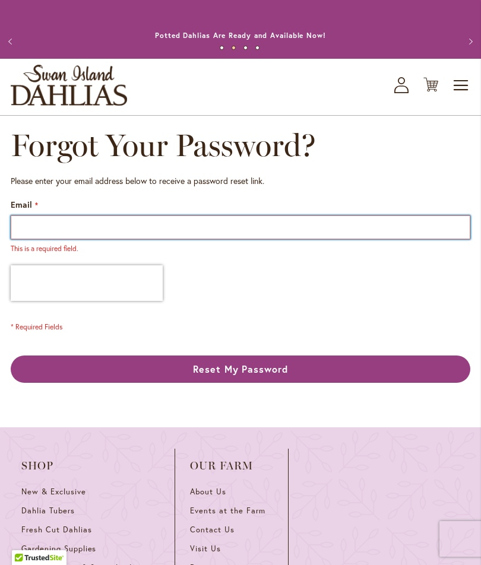
type input "**********"
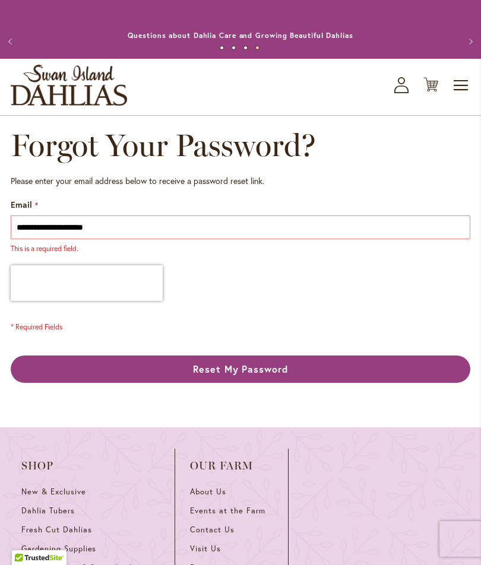
click at [216, 375] on span "Reset My Password" at bounding box center [241, 369] width 96 height 12
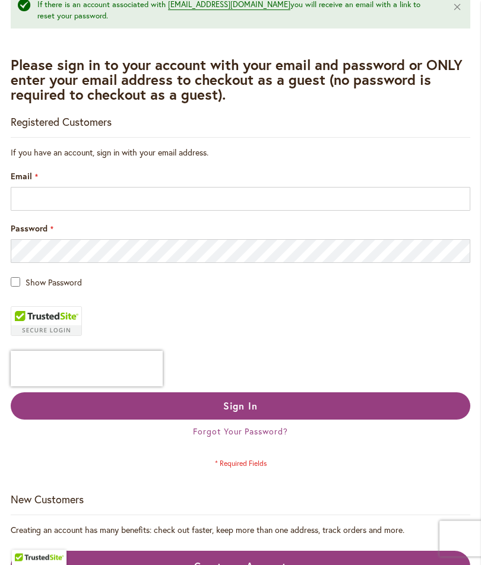
scroll to position [183, 0]
click at [228, 565] on span "Create an Account" at bounding box center [240, 566] width 93 height 12
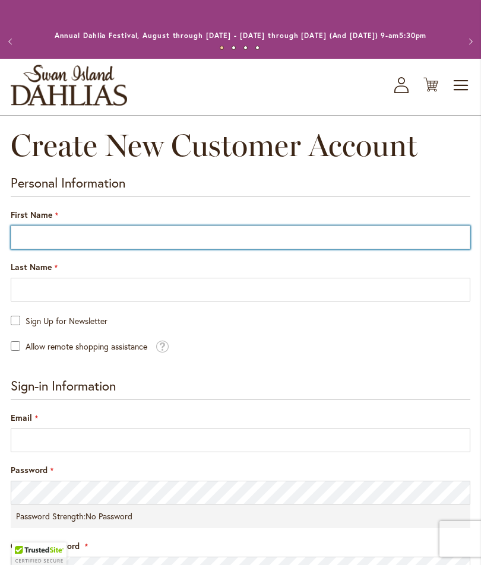
click at [32, 249] on input "First Name" at bounding box center [241, 238] width 460 height 24
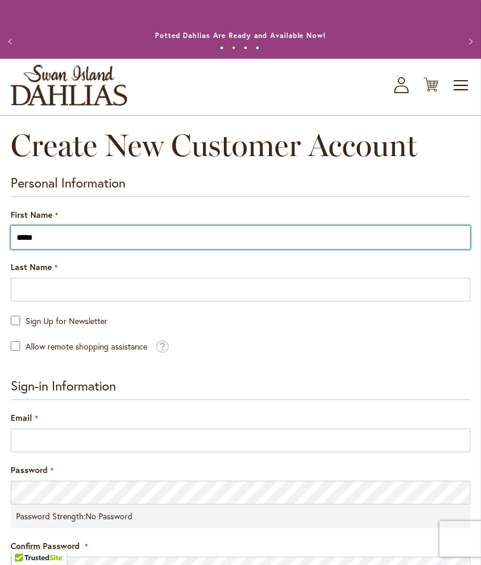
type input "*****"
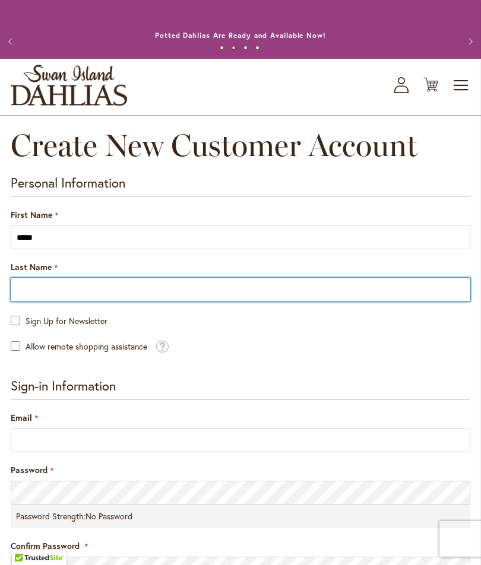
click at [18, 302] on input "Last Name" at bounding box center [241, 290] width 460 height 24
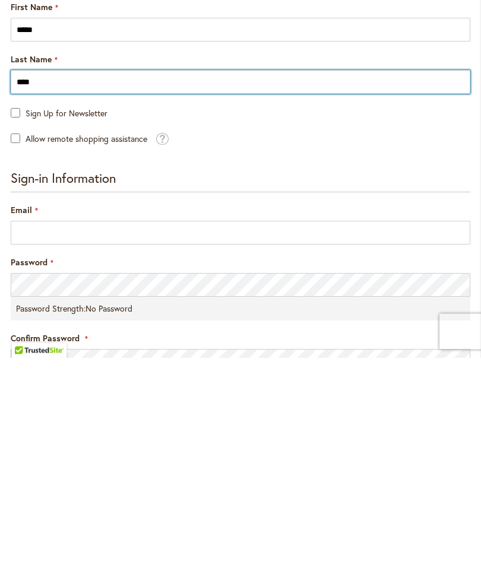
scroll to position [2, 0]
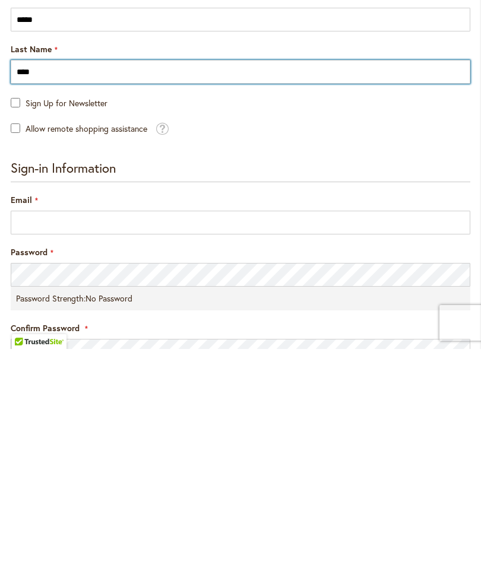
type input "****"
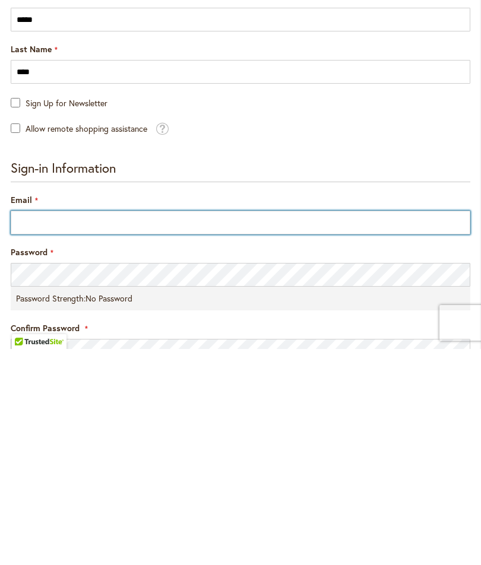
click at [28, 427] on input "Email" at bounding box center [241, 439] width 460 height 24
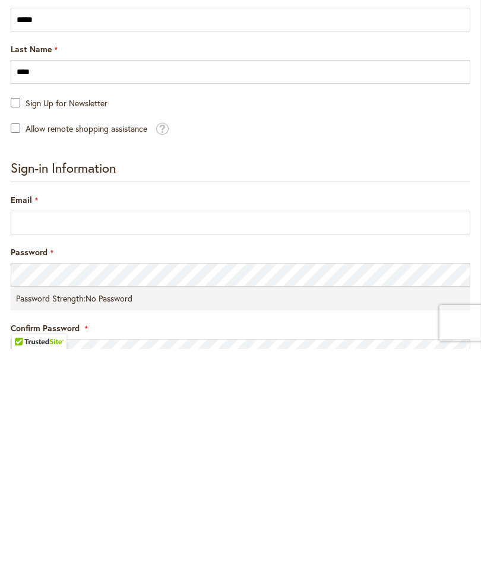
type input "**********"
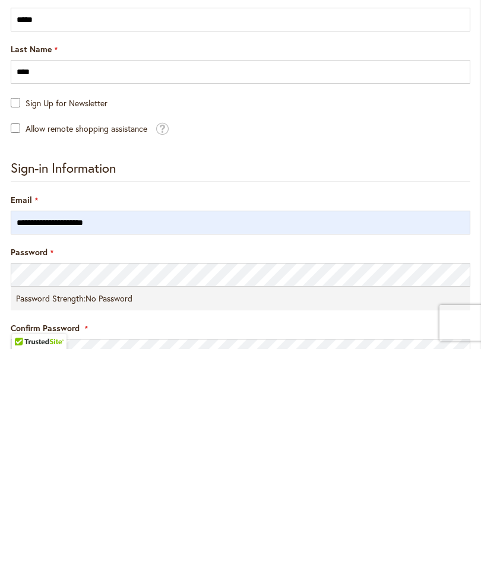
scroll to position [218, 0]
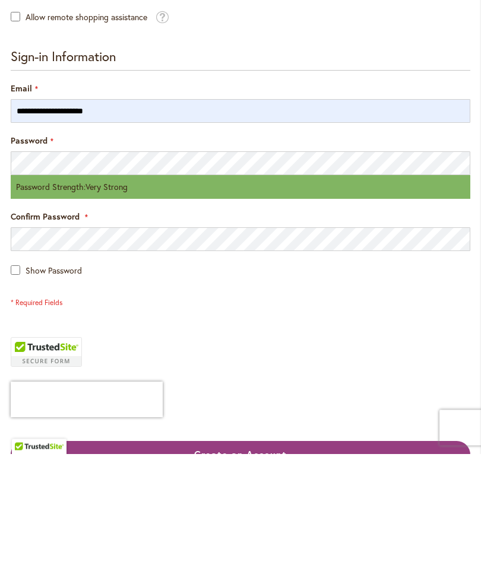
click at [12, 375] on div "Show Password" at bounding box center [241, 382] width 460 height 14
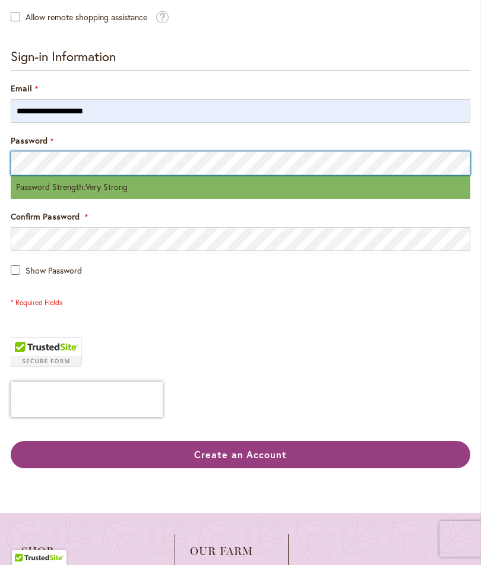
scroll to position [329, 0]
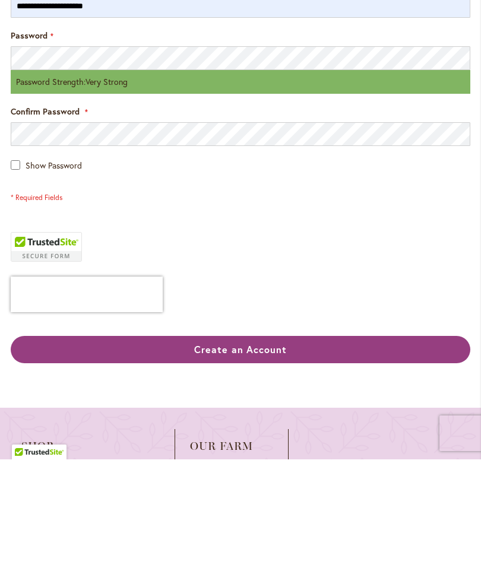
click at [215, 449] on span "Create an Account" at bounding box center [240, 455] width 93 height 12
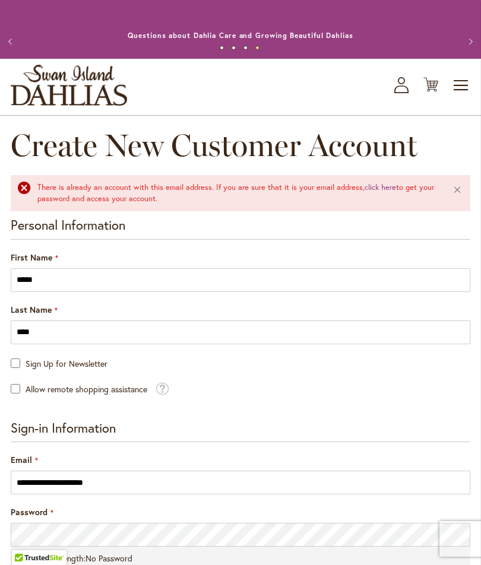
click at [395, 106] on div "Toggle Nav Shop All Shop Dahlia Tubers Collections Fresh Cut Dahlias Gardening …" at bounding box center [240, 87] width 481 height 56
click at [464, 97] on span "Toggle Nav" at bounding box center [462, 86] width 18 height 24
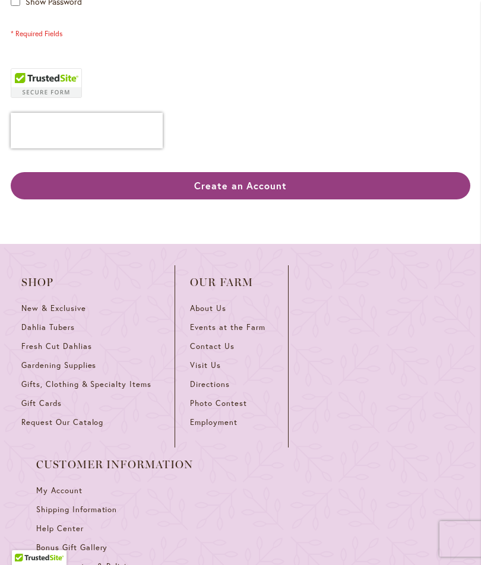
scroll to position [594, 0]
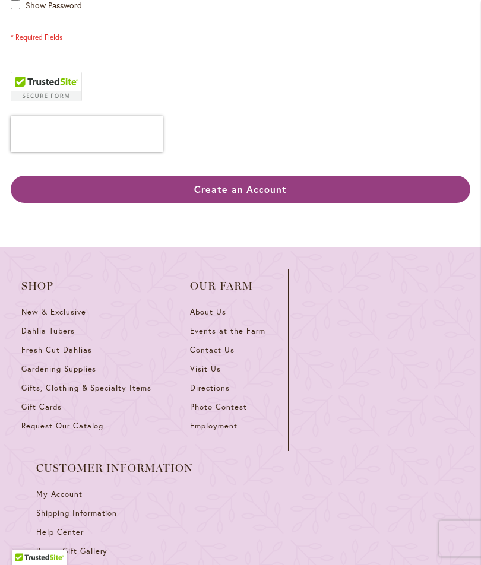
click at [83, 490] on span "My Account" at bounding box center [59, 495] width 46 height 10
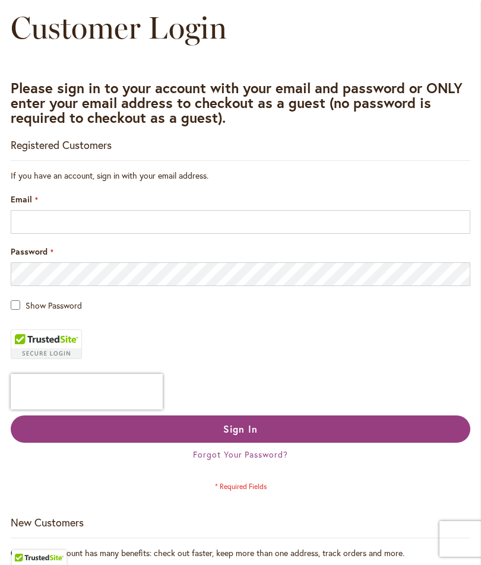
scroll to position [118, 0]
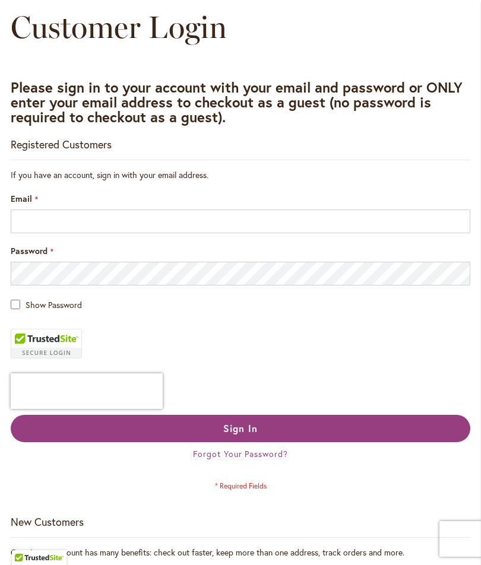
click at [26, 233] on input "Email" at bounding box center [241, 222] width 460 height 24
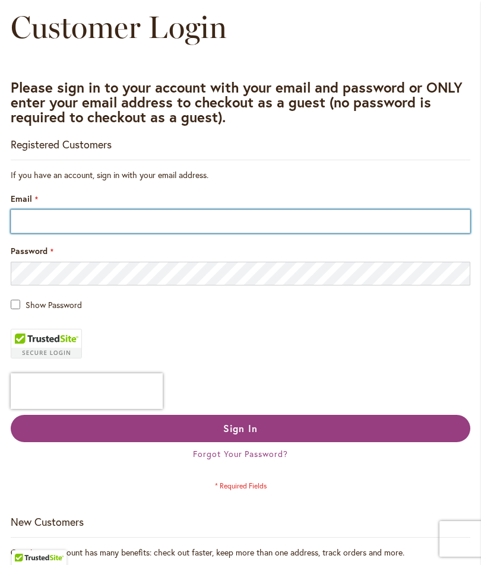
type input "**********"
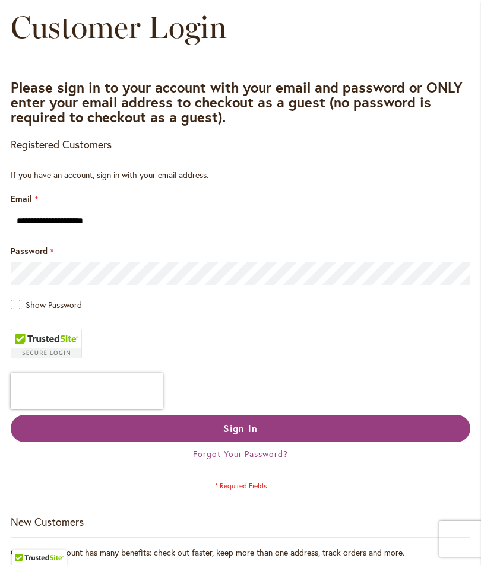
click at [5, 317] on main "**********" at bounding box center [240, 319] width 481 height 619
click at [229, 435] on span "Sign In" at bounding box center [240, 428] width 34 height 12
